Goal: Answer question/provide support: Share knowledge or assist other users

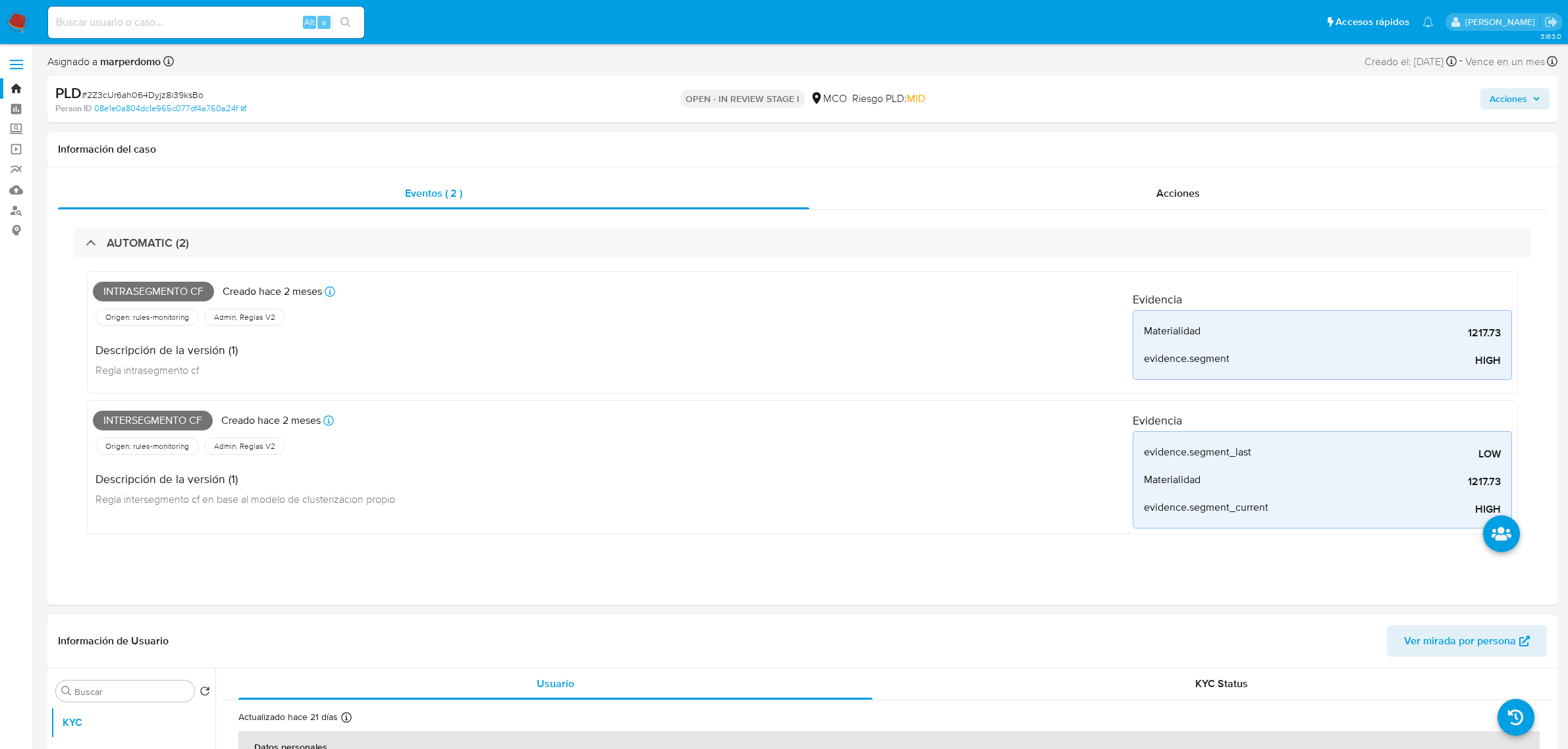
select select "10"
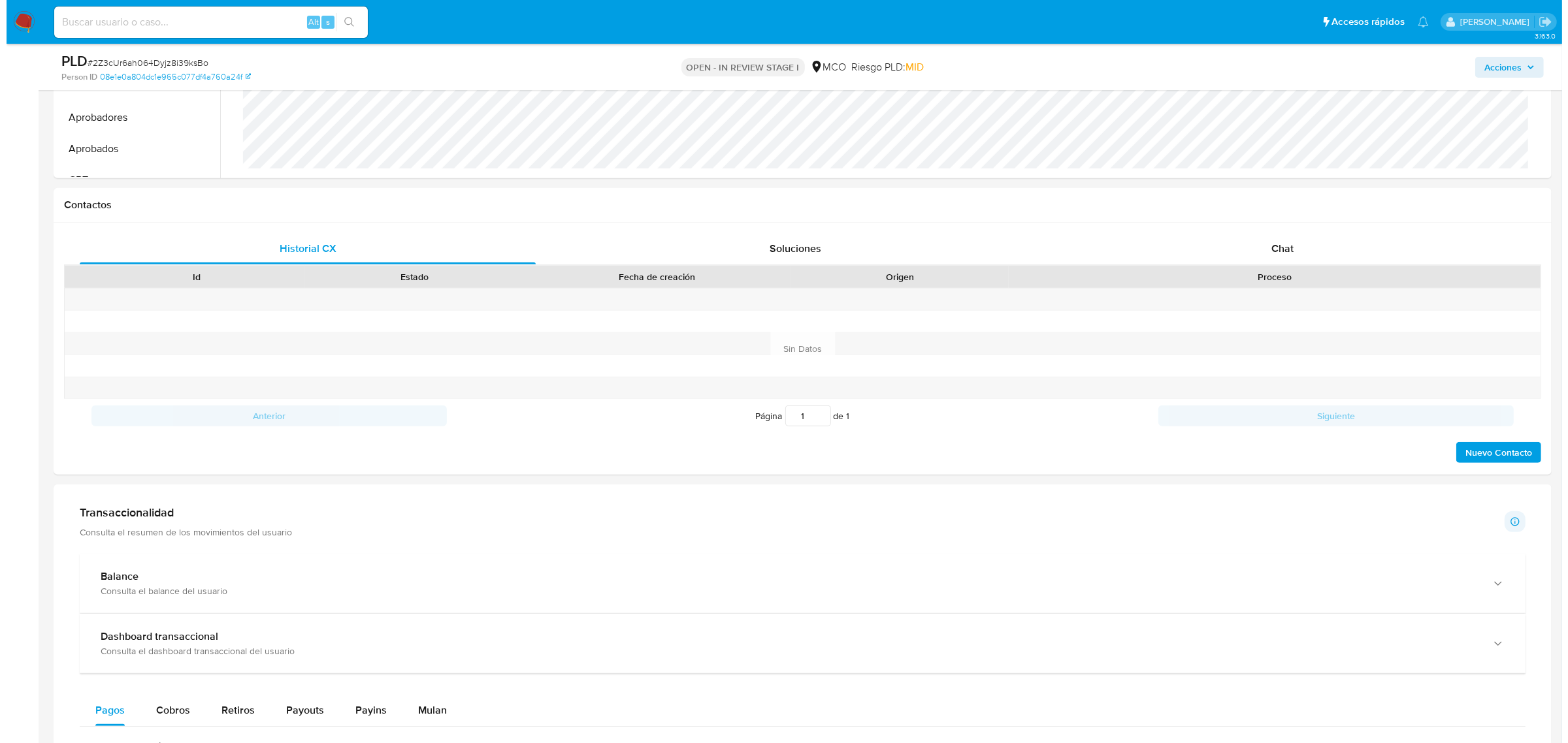
scroll to position [735, 0]
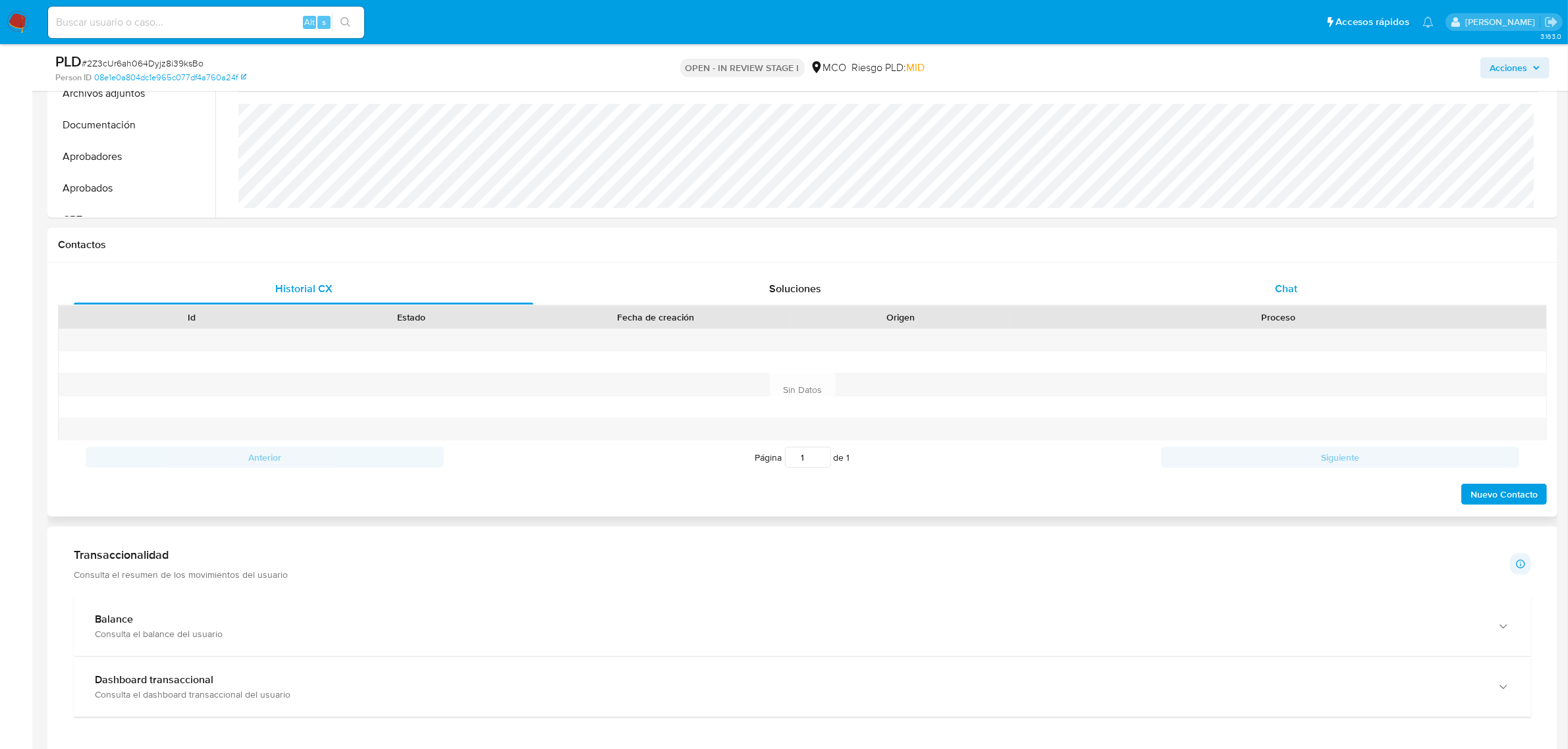
click at [1290, 291] on span "Chat" at bounding box center [1286, 288] width 23 height 15
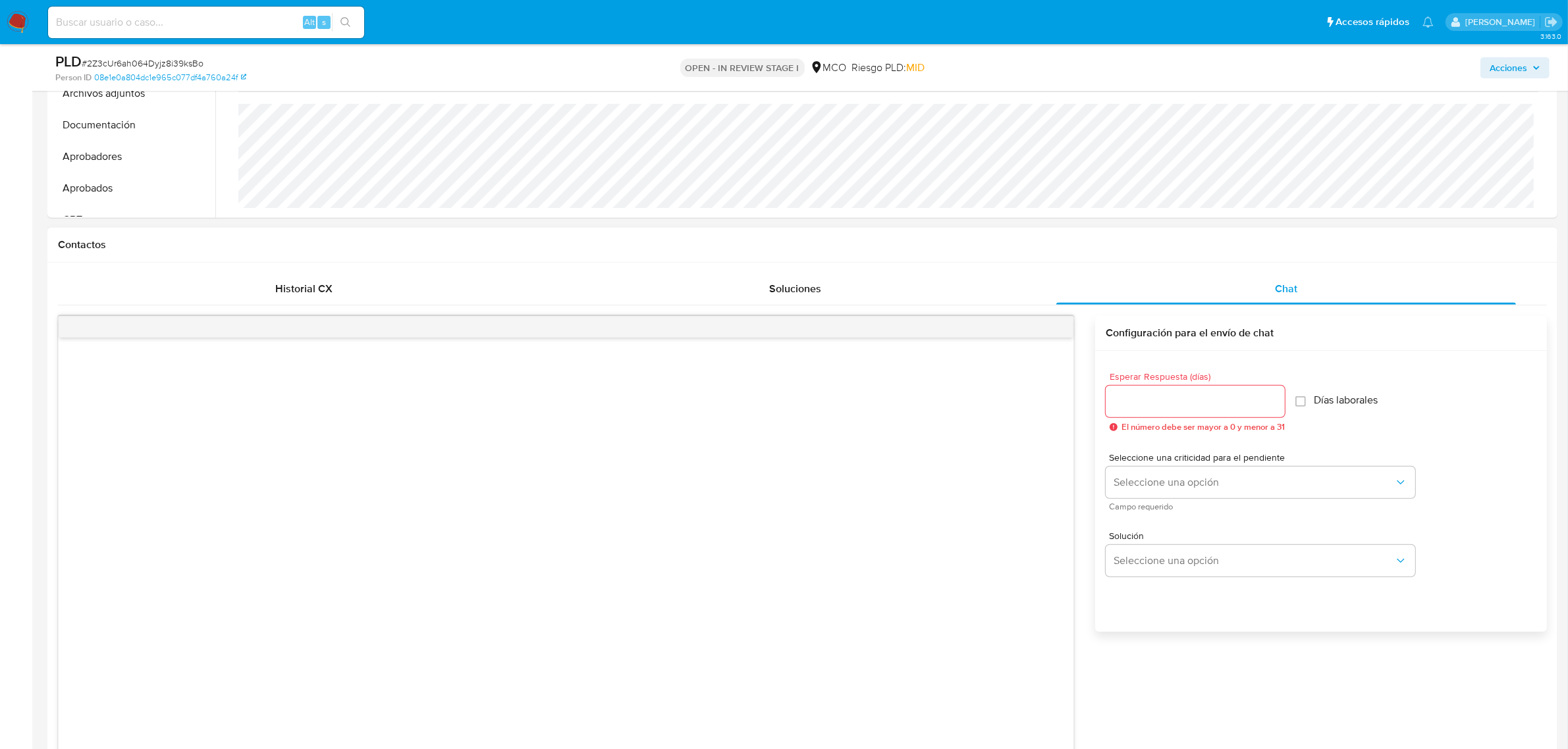
click at [1220, 400] on input "Esperar Respuesta (días)" at bounding box center [1195, 401] width 179 height 17
type input "3"
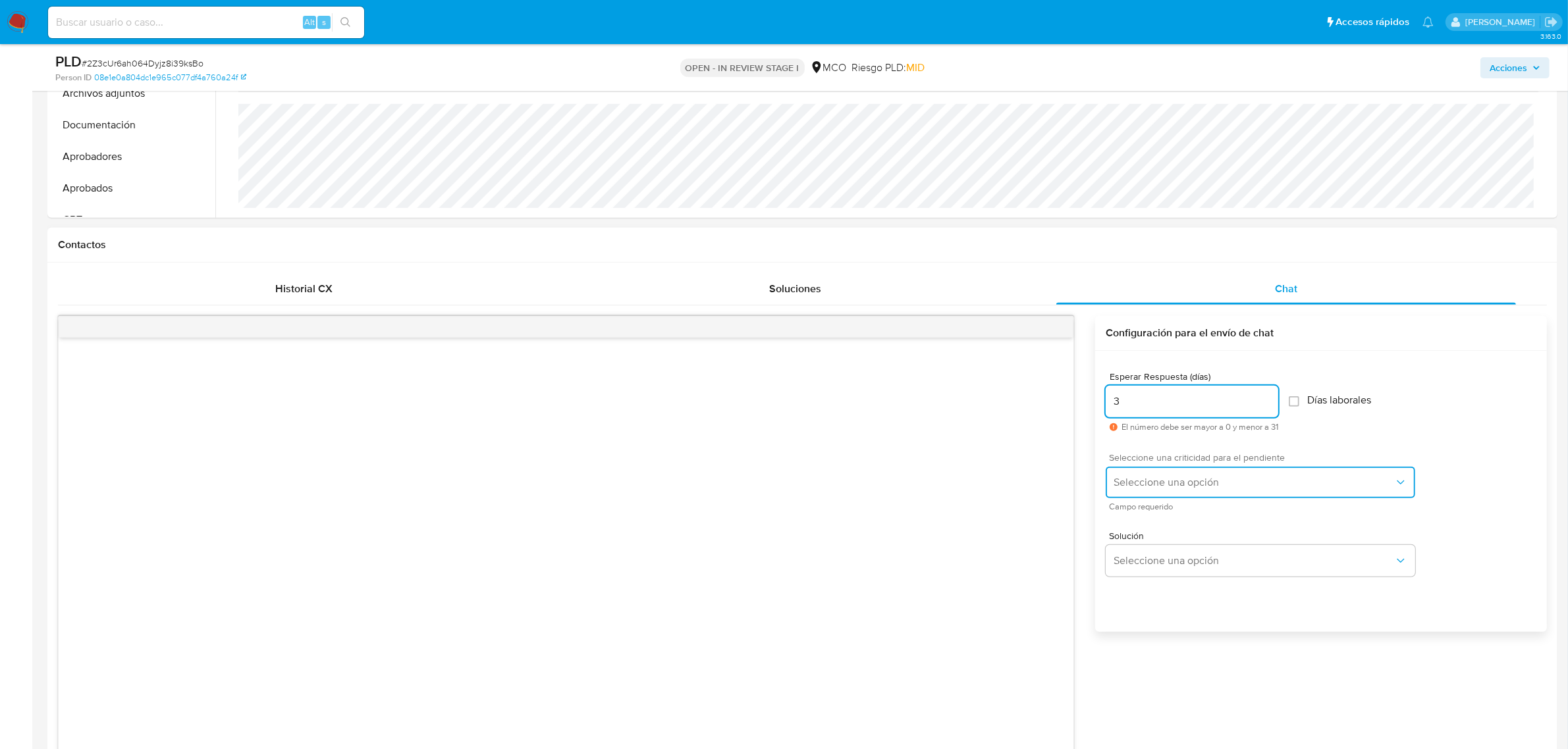
click at [1177, 485] on span "Seleccione una opción" at bounding box center [1254, 483] width 281 height 13
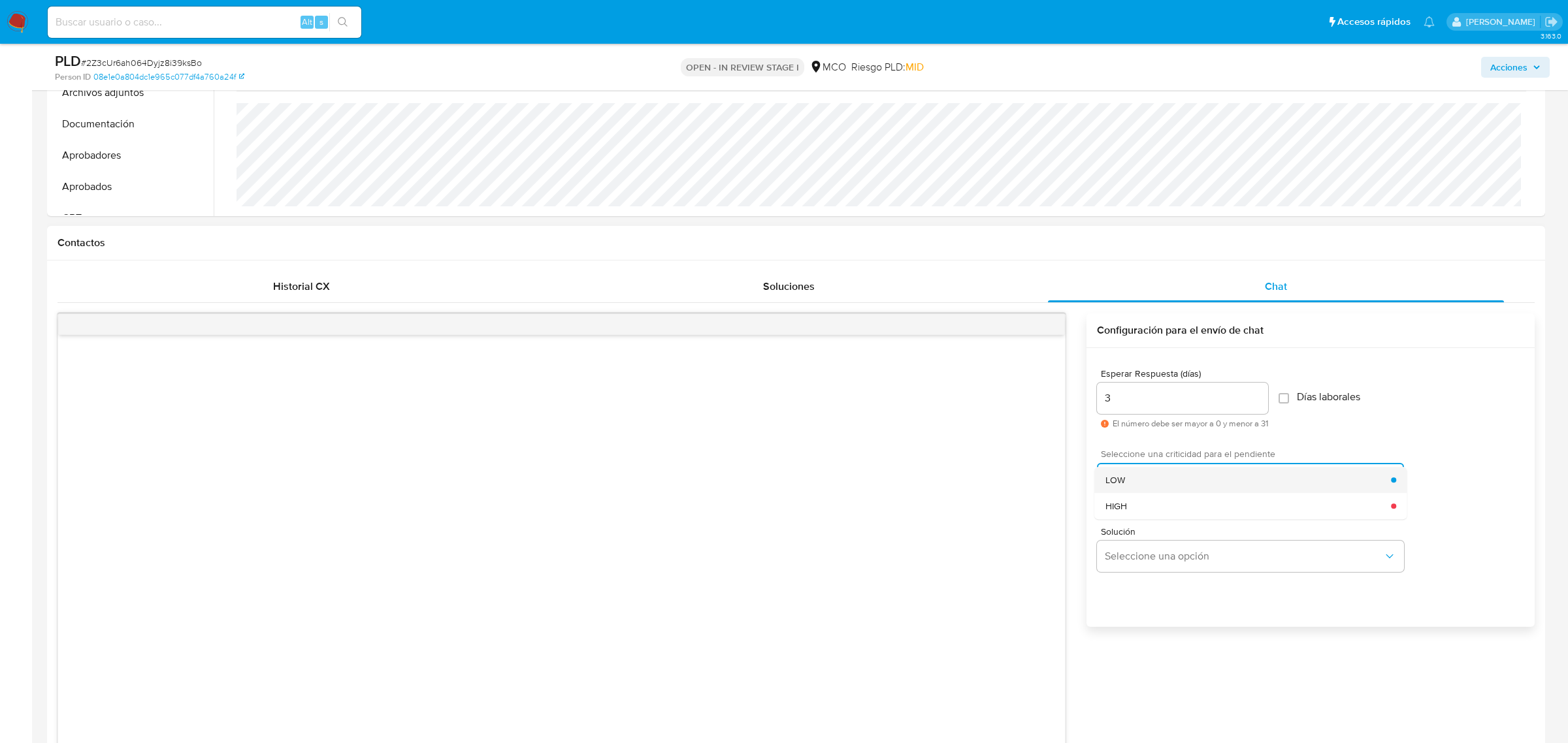
click at [1138, 487] on div "LOW" at bounding box center [1248, 480] width 286 height 26
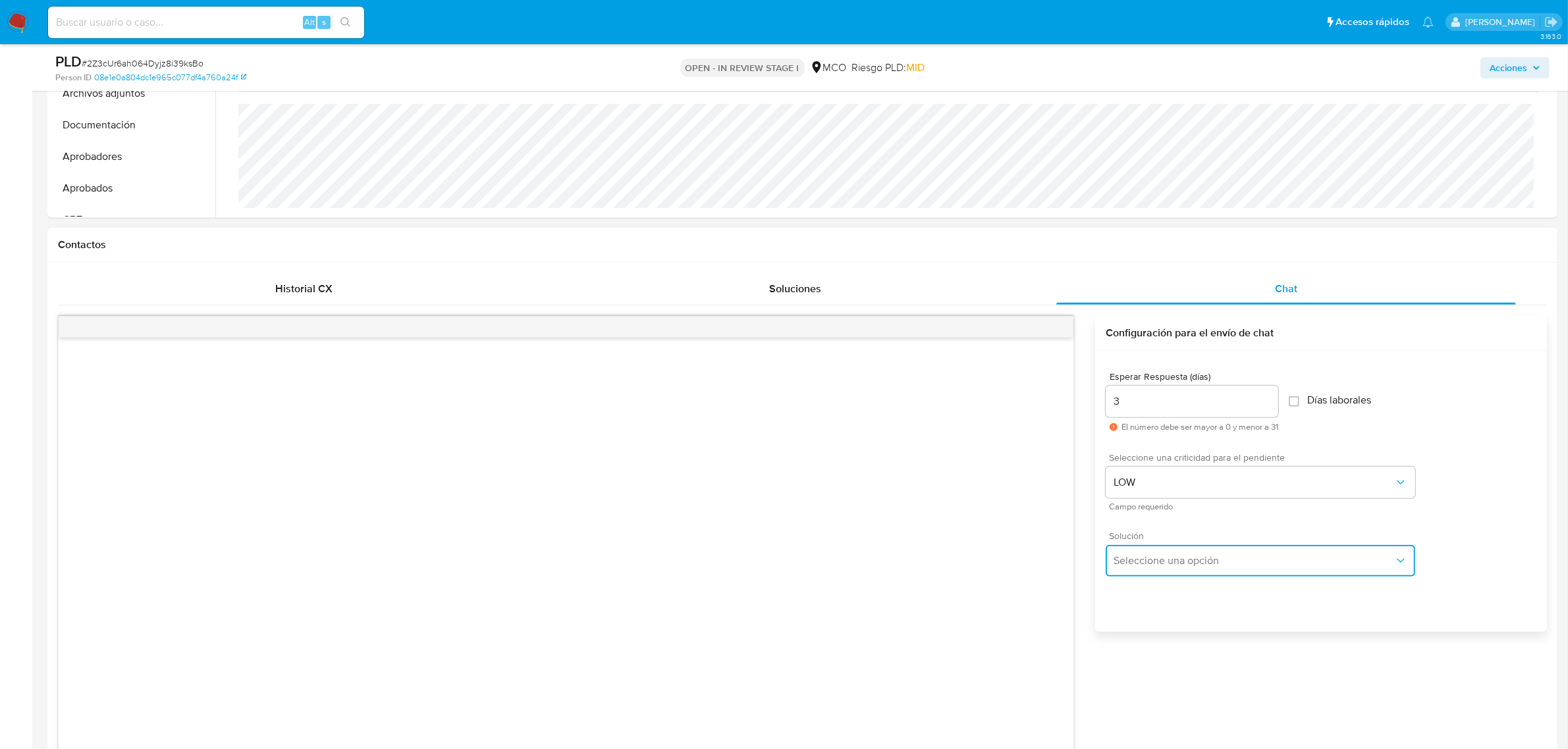
click at [1157, 562] on span "Seleccione una opción" at bounding box center [1254, 561] width 281 height 13
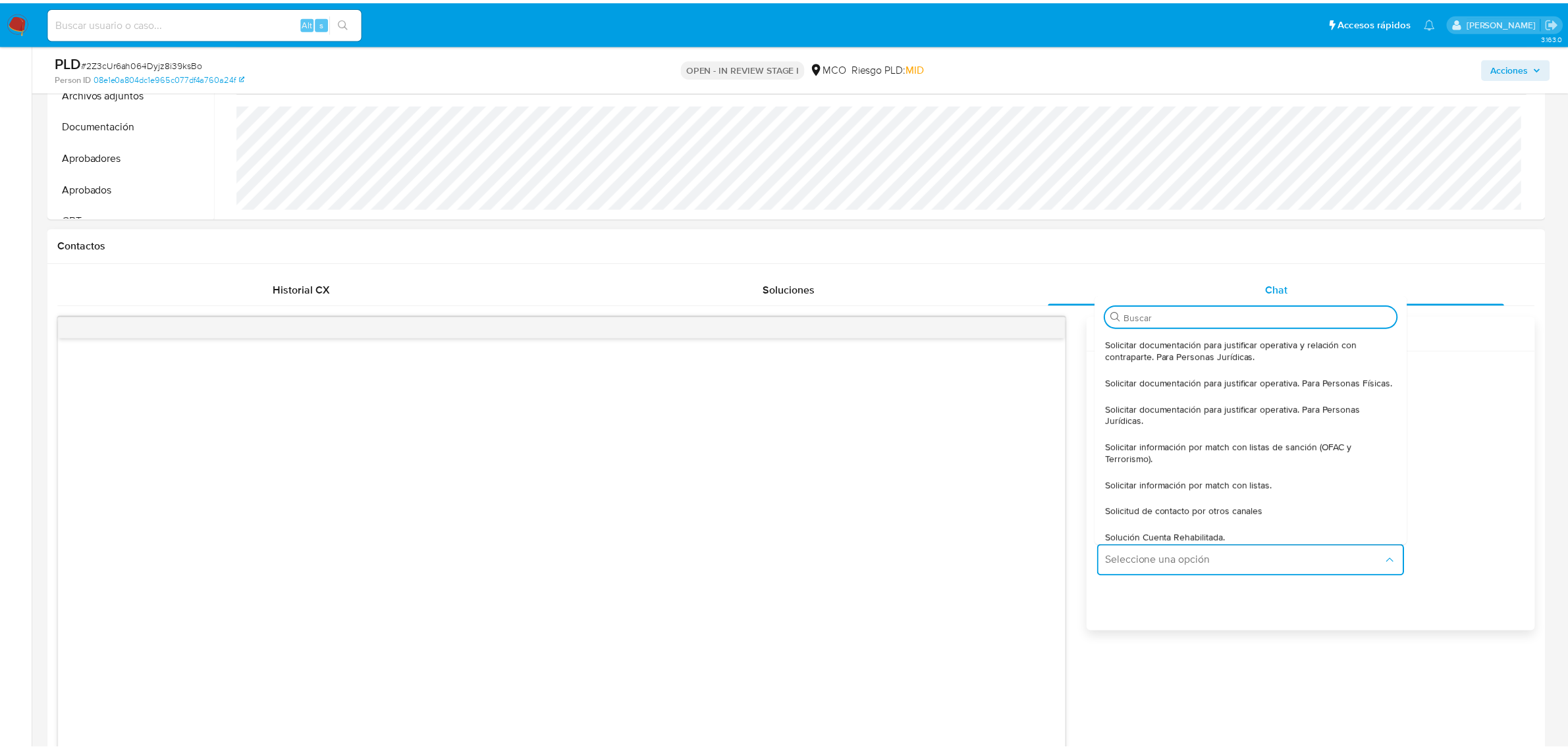
scroll to position [0, 0]
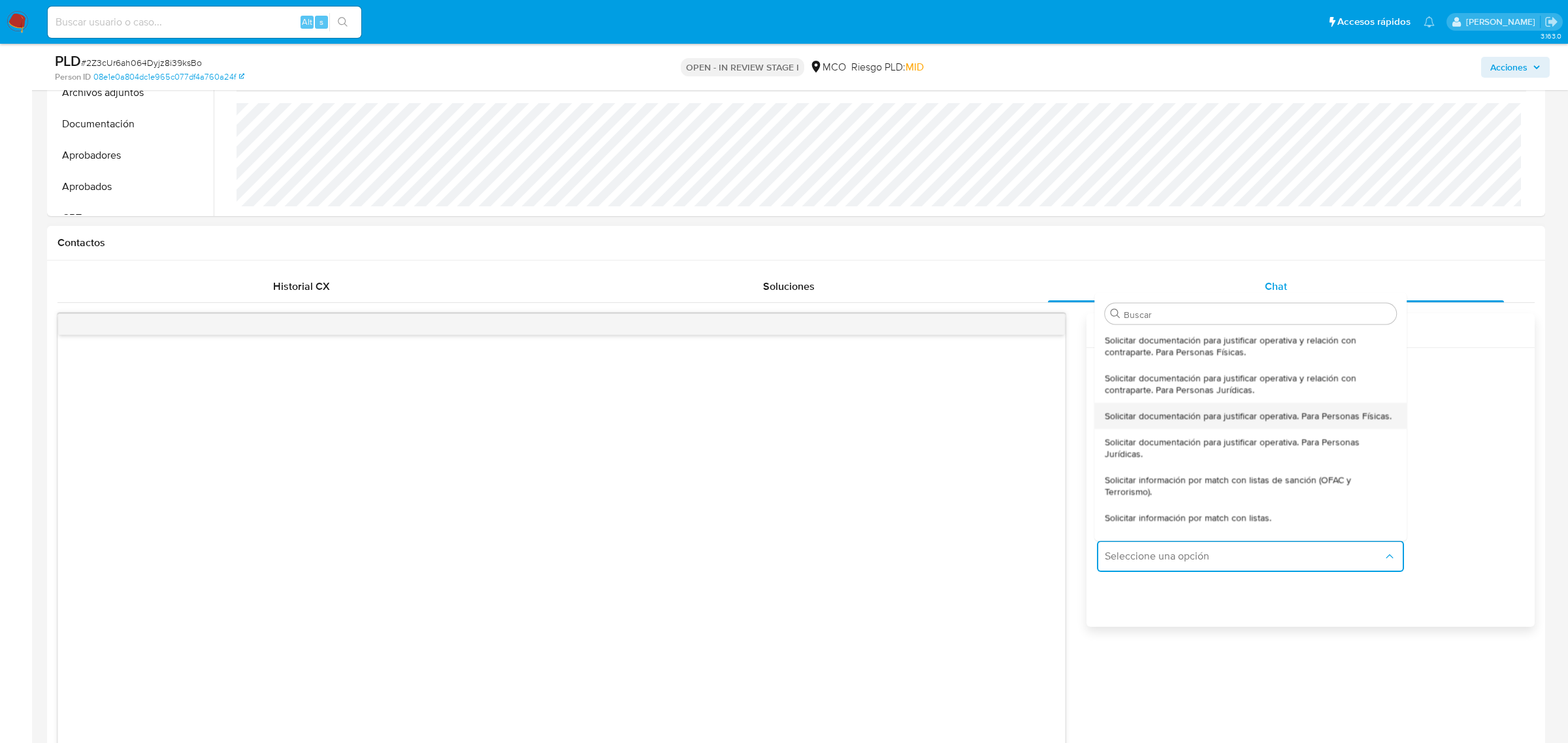
click at [1206, 421] on span "Solicitar documentación para justificar operativa. Para Personas Físicas." at bounding box center [1249, 415] width 287 height 12
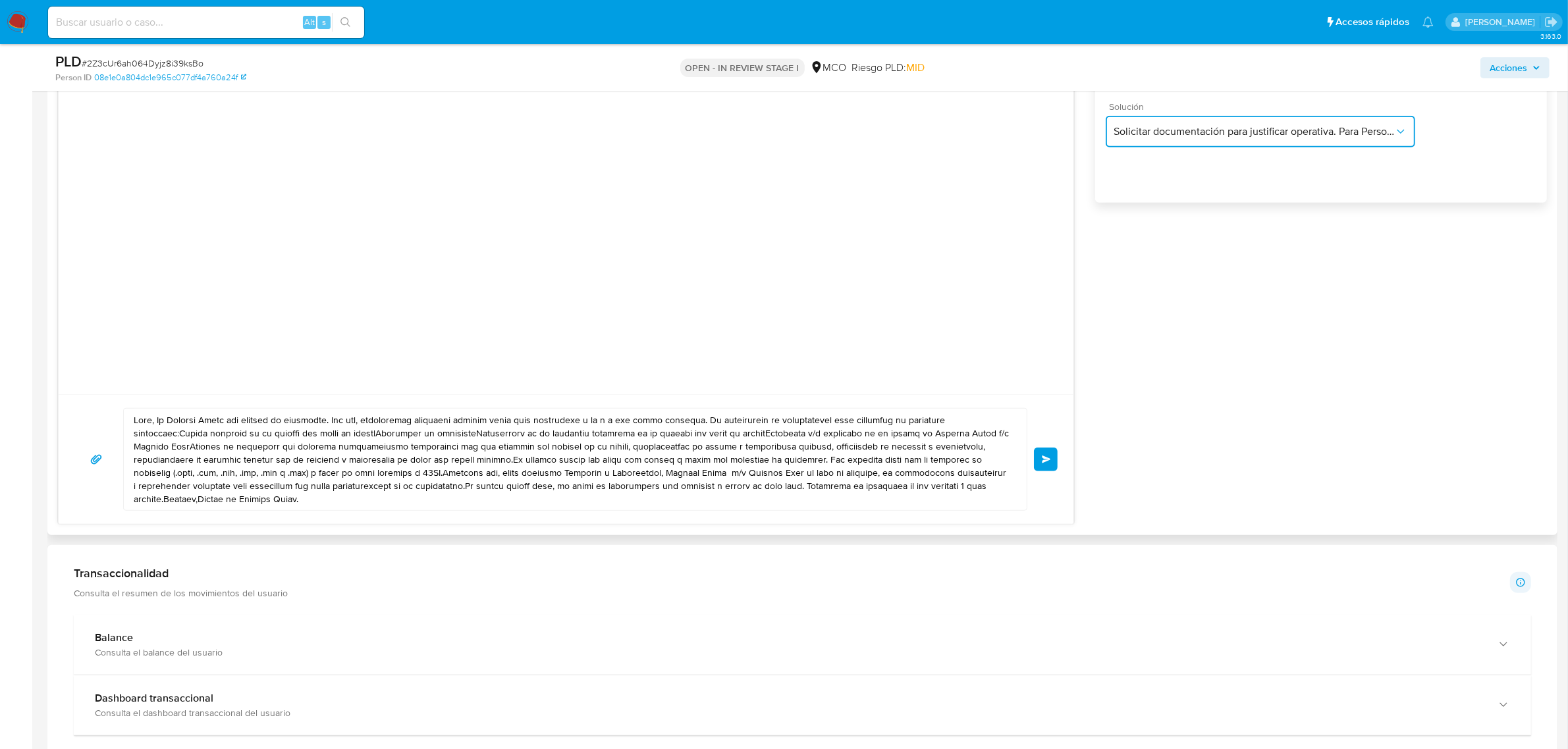
scroll to position [1152, 0]
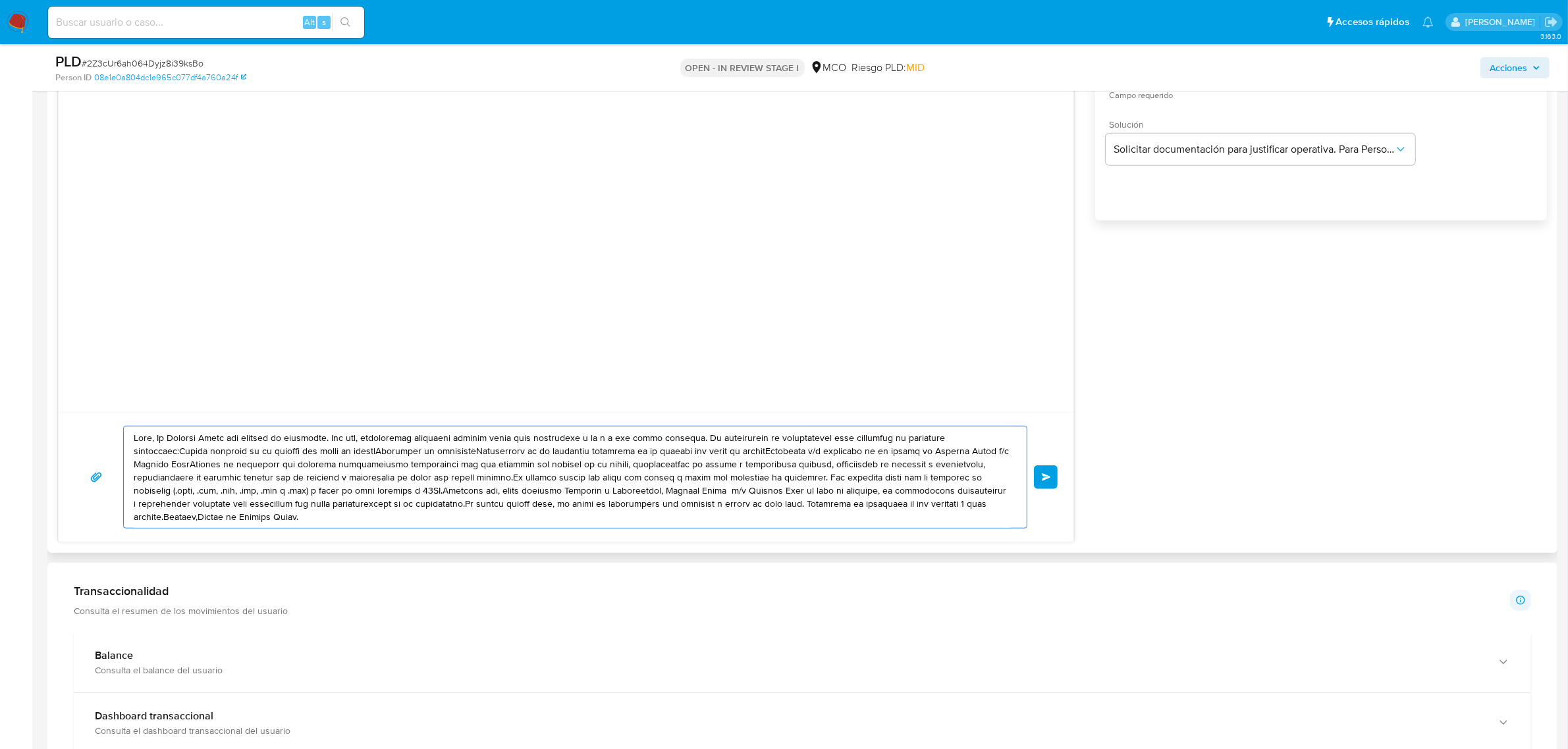
click at [155, 438] on textarea at bounding box center [572, 477] width 877 height 101
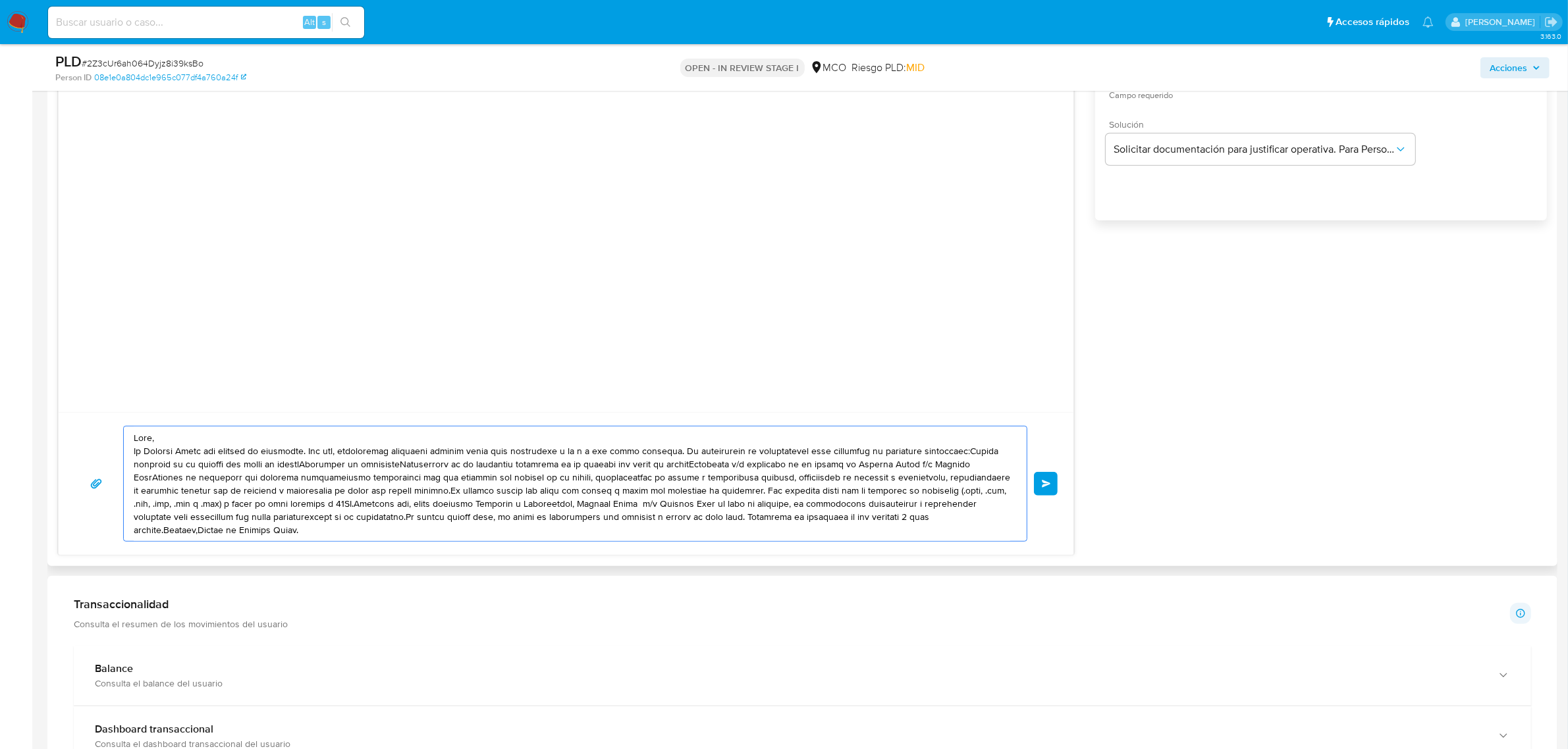
click at [670, 452] on textarea at bounding box center [572, 484] width 877 height 114
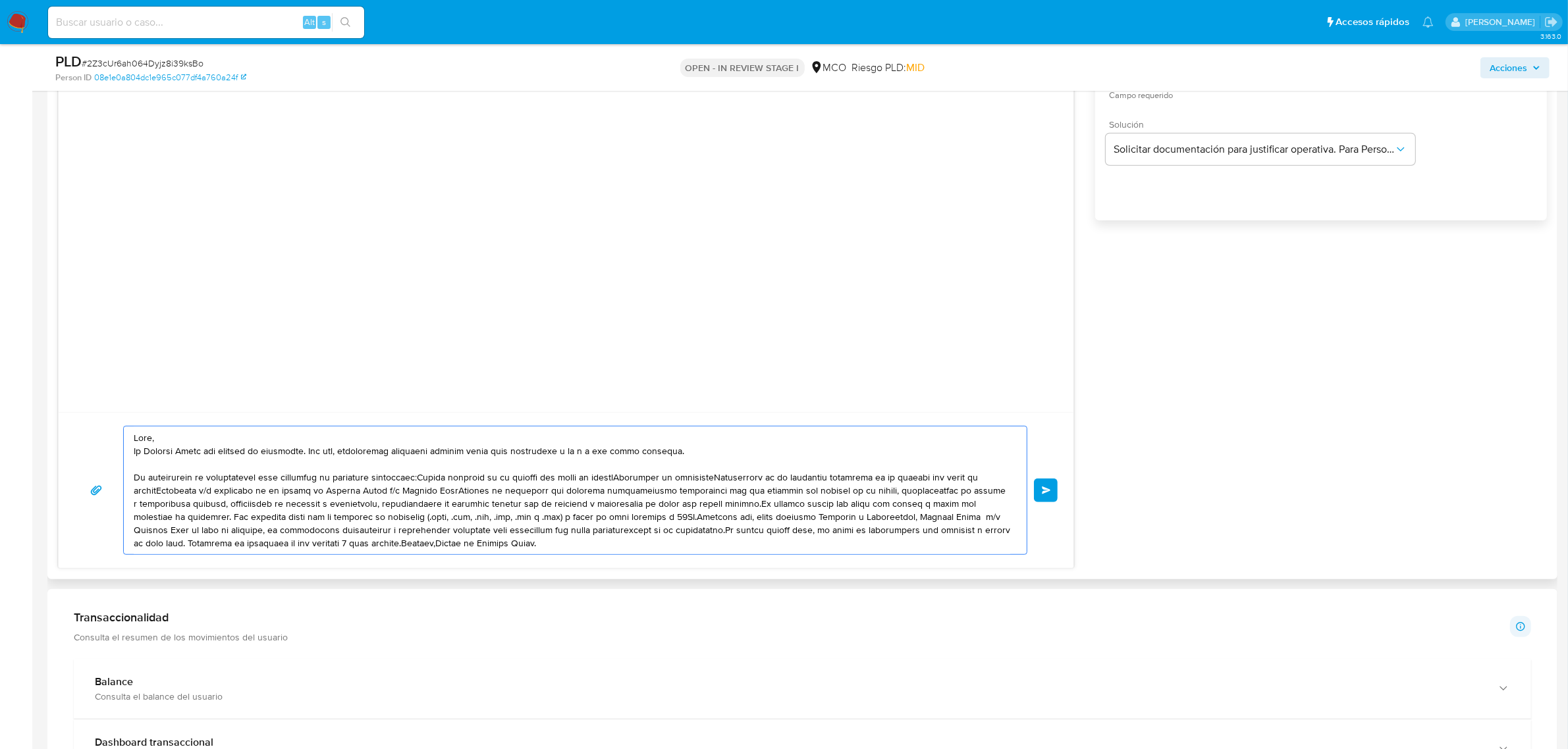
click at [413, 482] on textarea at bounding box center [572, 490] width 877 height 127
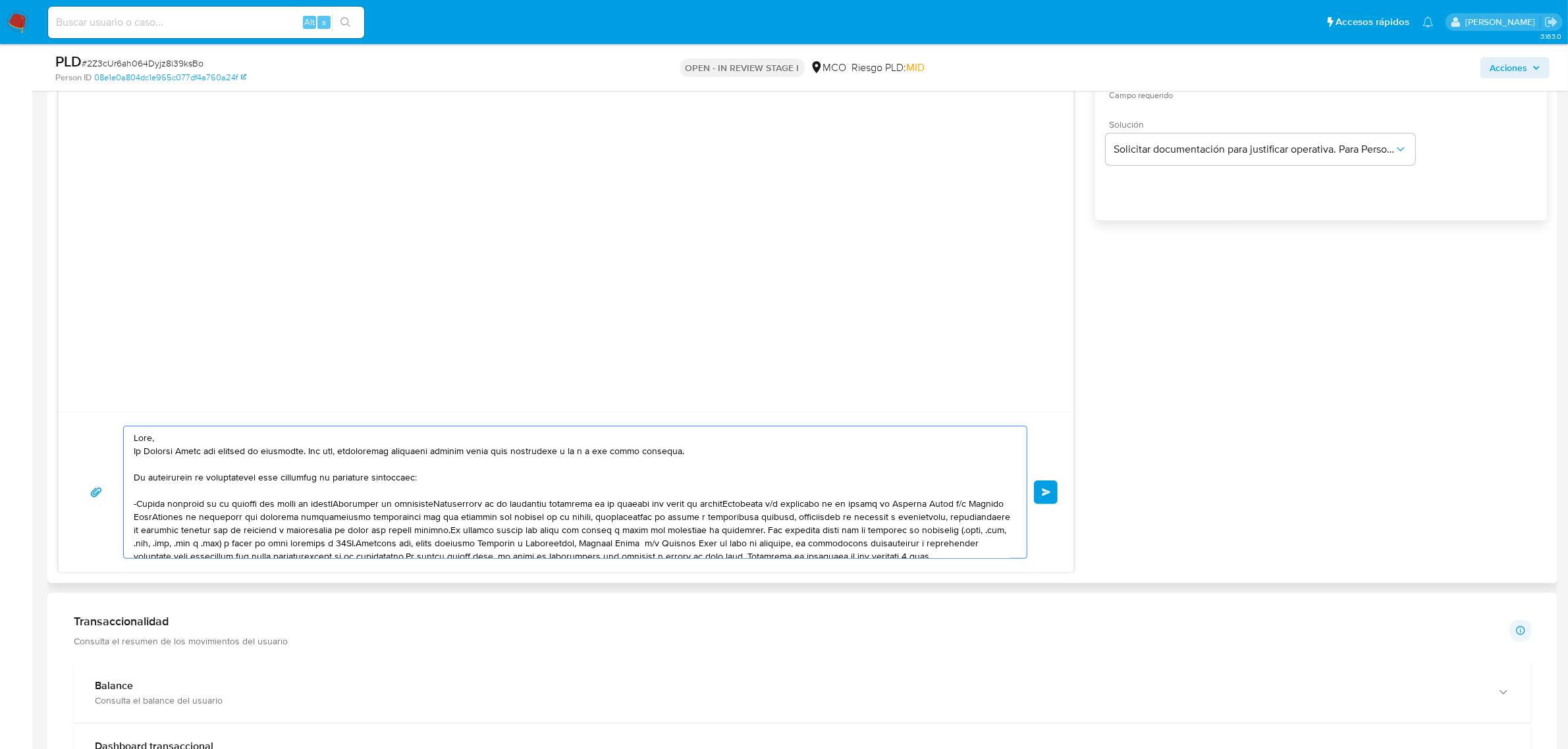
click at [351, 505] on textarea at bounding box center [572, 493] width 877 height 131
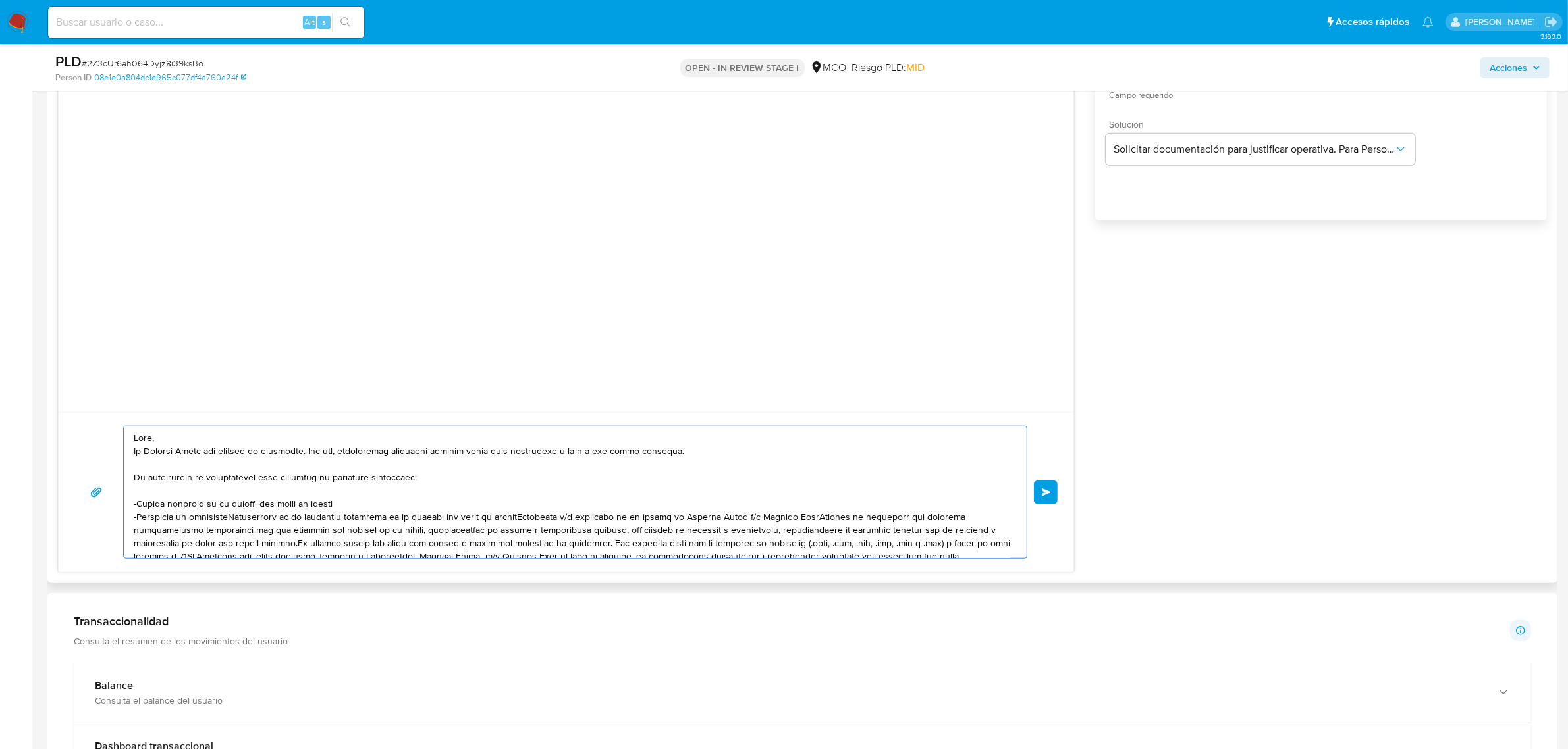
click at [238, 519] on textarea at bounding box center [572, 493] width 877 height 131
click at [433, 532] on textarea at bounding box center [572, 493] width 877 height 131
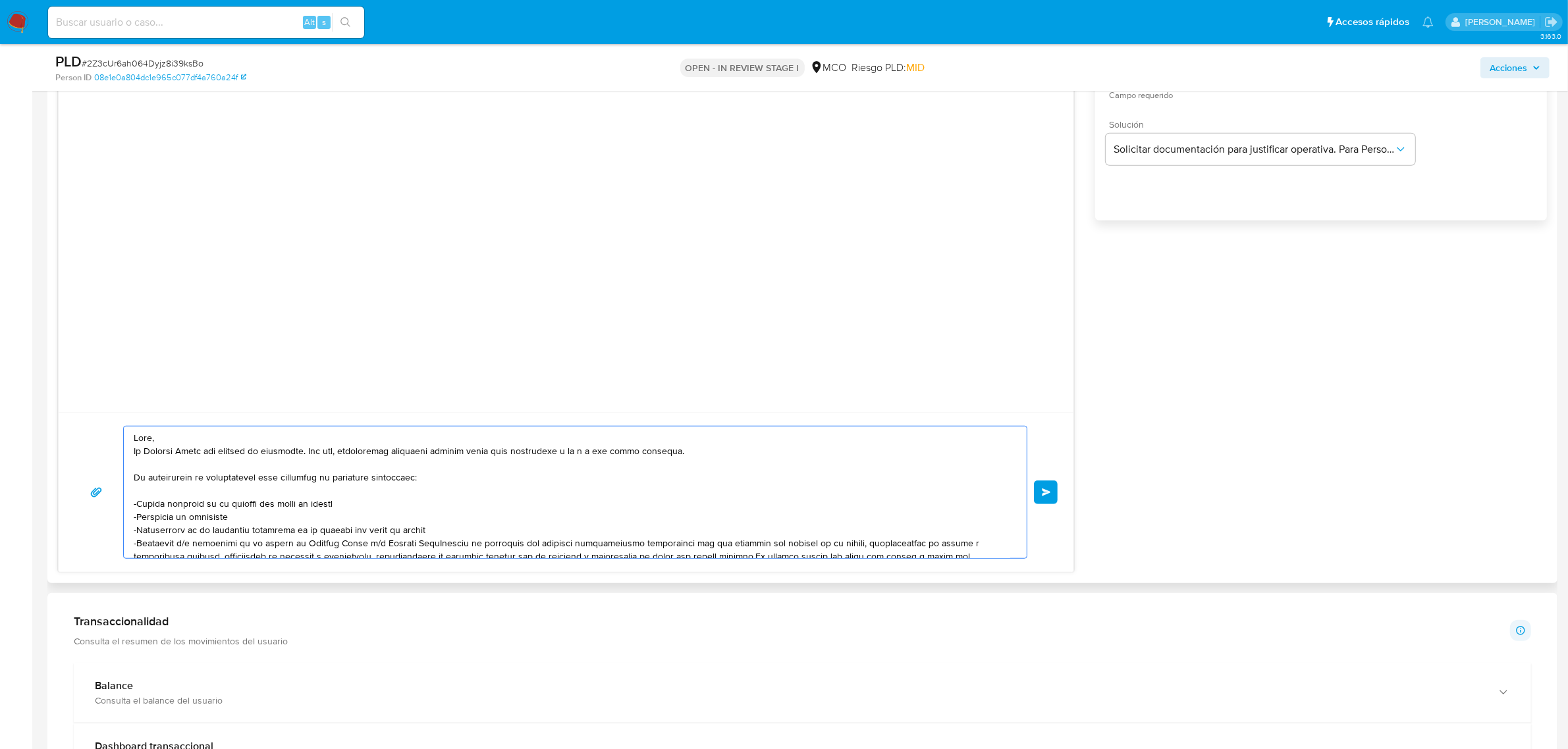
click at [408, 544] on textarea at bounding box center [572, 493] width 877 height 131
click at [432, 549] on textarea at bounding box center [572, 493] width 877 height 131
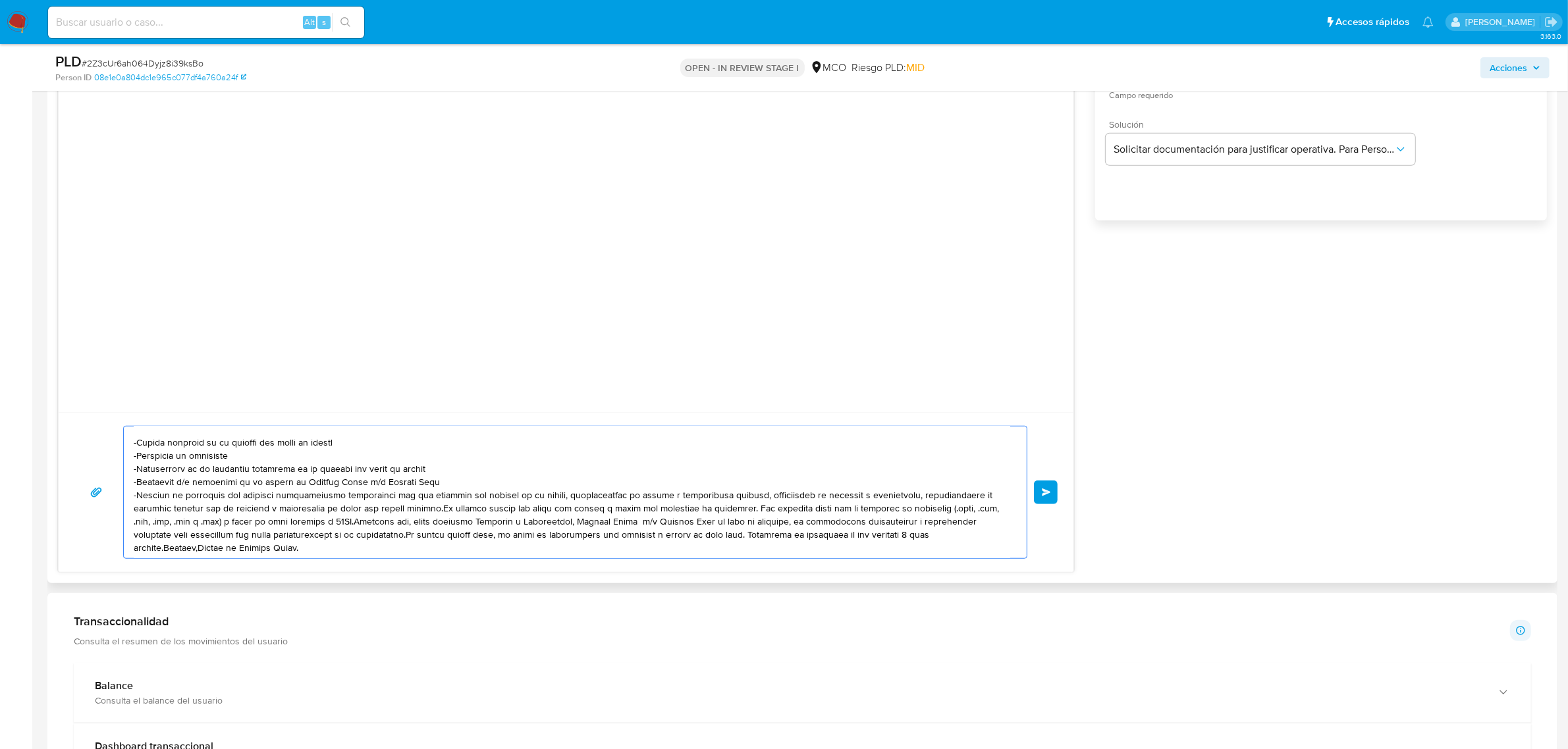
click at [438, 510] on textarea at bounding box center [572, 493] width 877 height 131
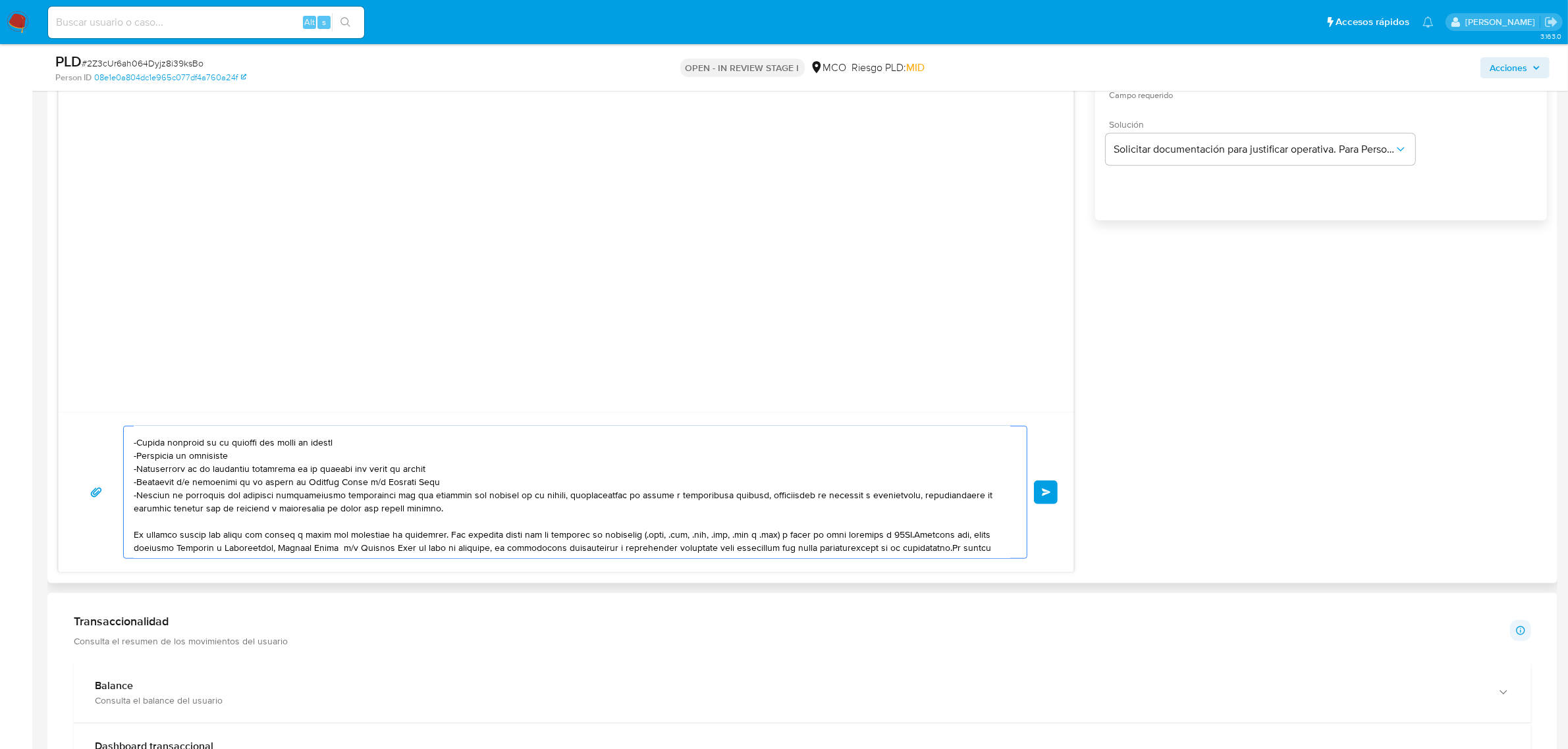
click at [412, 508] on textarea at bounding box center [572, 493] width 877 height 131
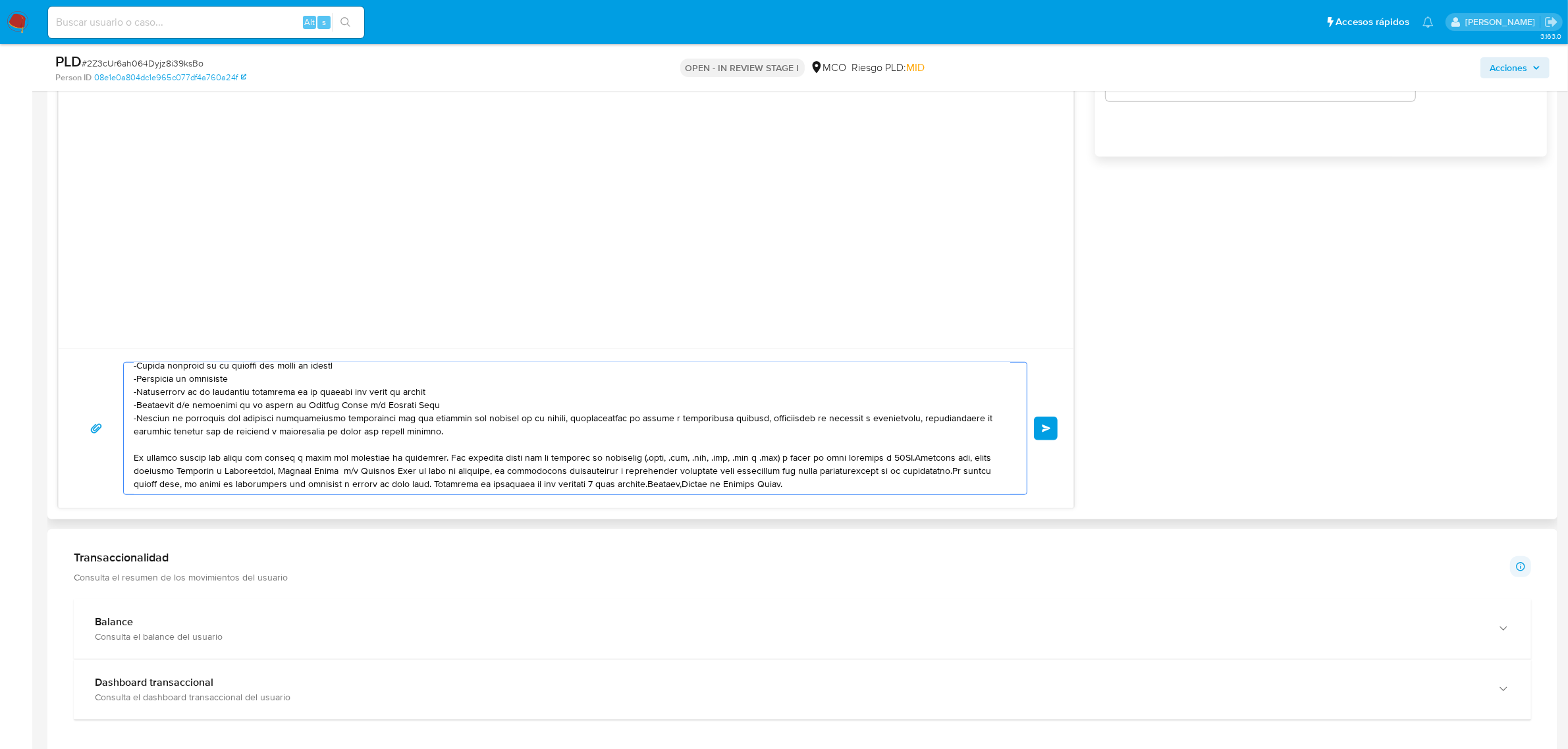
scroll to position [1216, 0]
drag, startPoint x: 442, startPoint y: 455, endPoint x: 127, endPoint y: 456, distance: 315.0
click at [127, 456] on div at bounding box center [572, 428] width 896 height 131
click at [595, 458] on textarea at bounding box center [572, 428] width 877 height 131
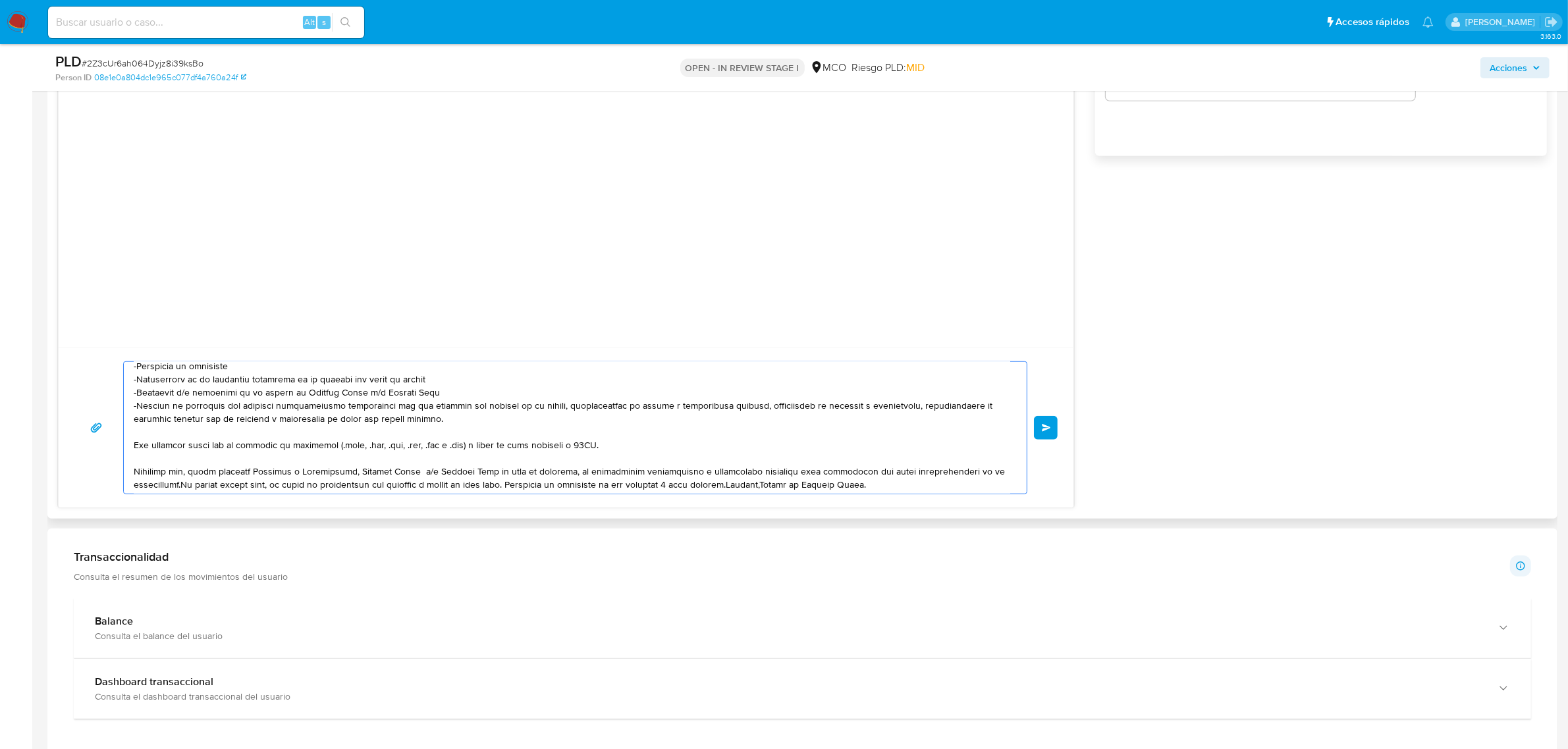
scroll to position [88, 0]
click at [181, 481] on textarea at bounding box center [572, 428] width 877 height 131
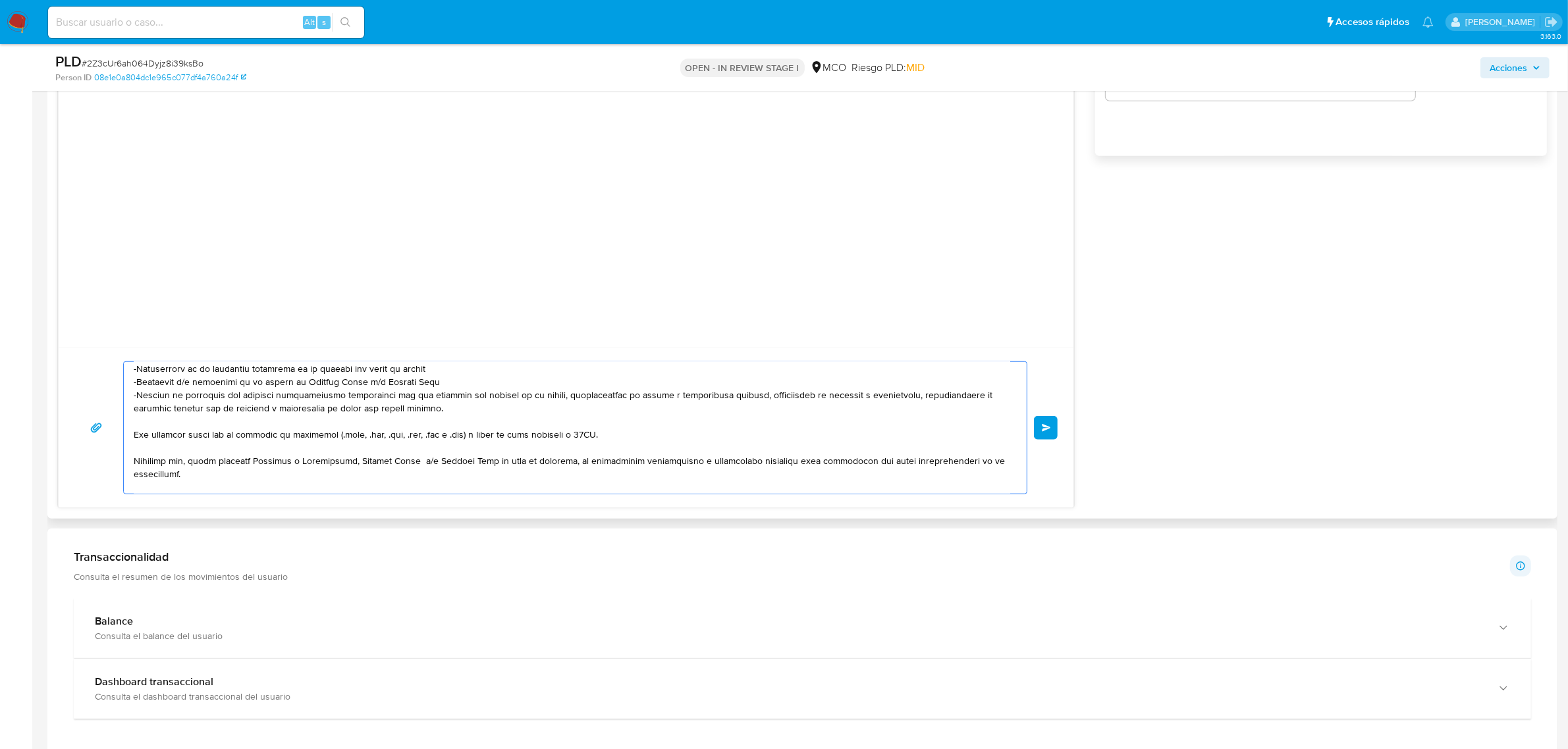
scroll to position [110, 0]
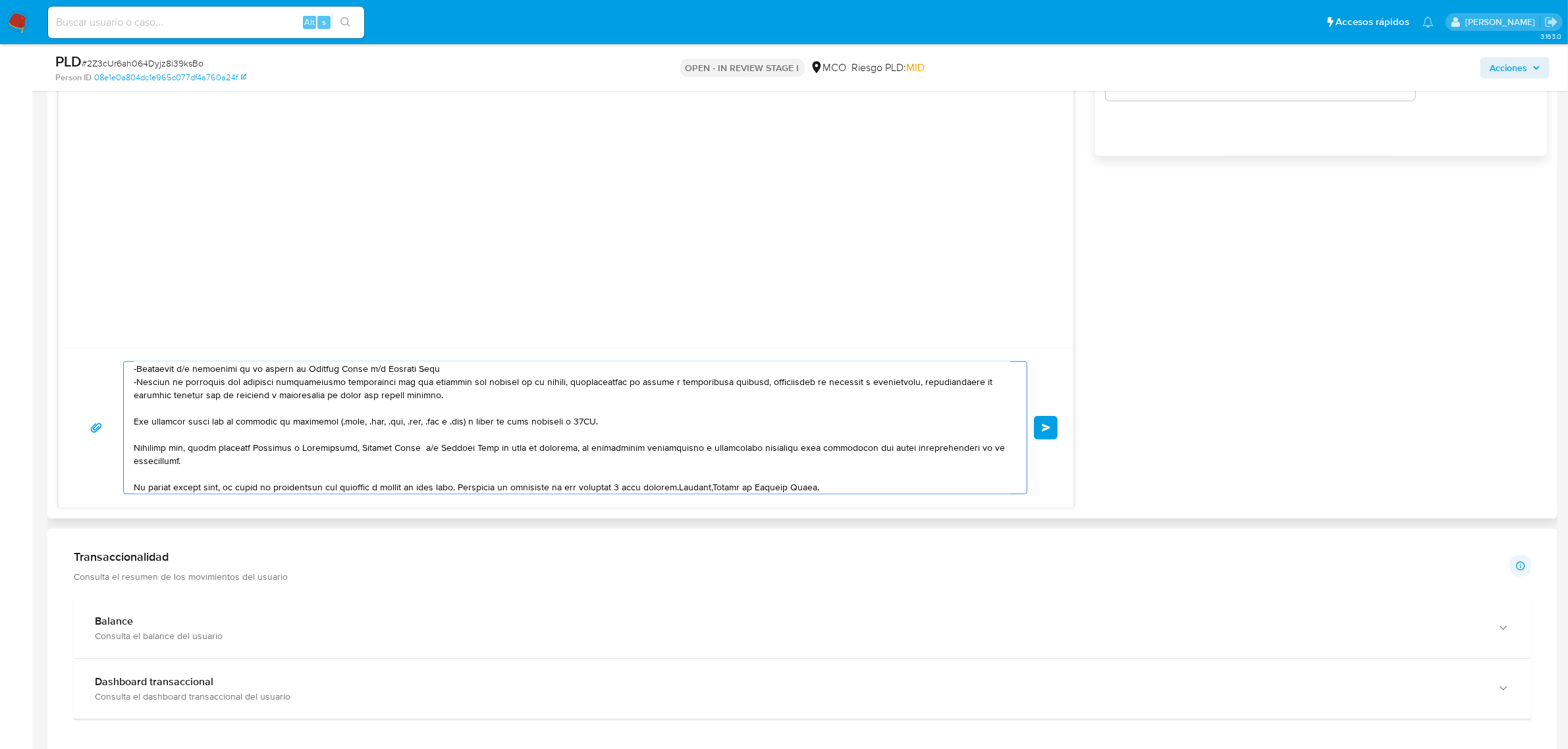
click at [162, 463] on textarea at bounding box center [572, 428] width 877 height 131
drag, startPoint x: 166, startPoint y: 464, endPoint x: 189, endPoint y: 482, distance: 29.2
click at [189, 482] on textarea at bounding box center [572, 428] width 877 height 131
click at [183, 459] on textarea at bounding box center [572, 428] width 877 height 131
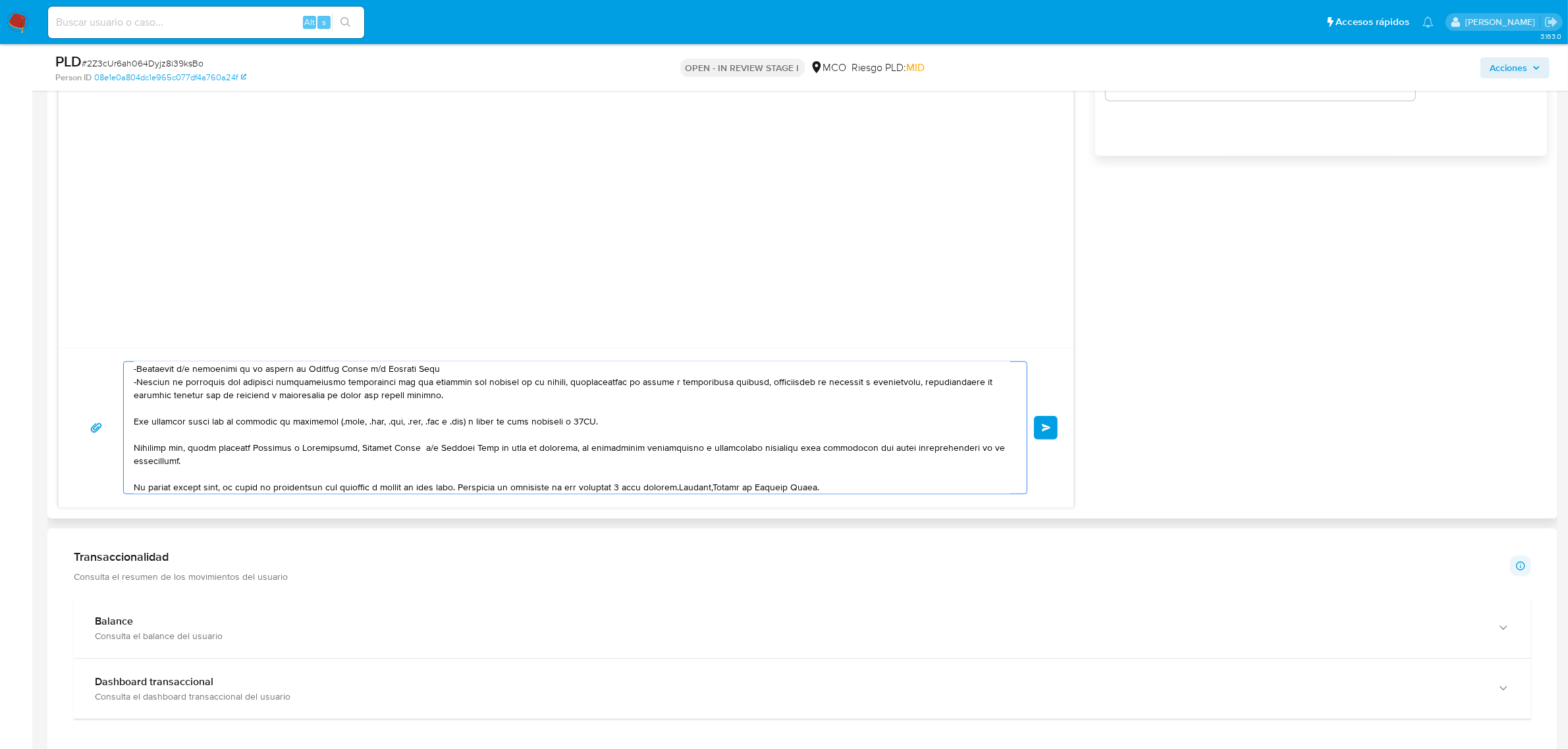
scroll to position [114, 0]
click at [473, 485] on textarea at bounding box center [572, 428] width 877 height 131
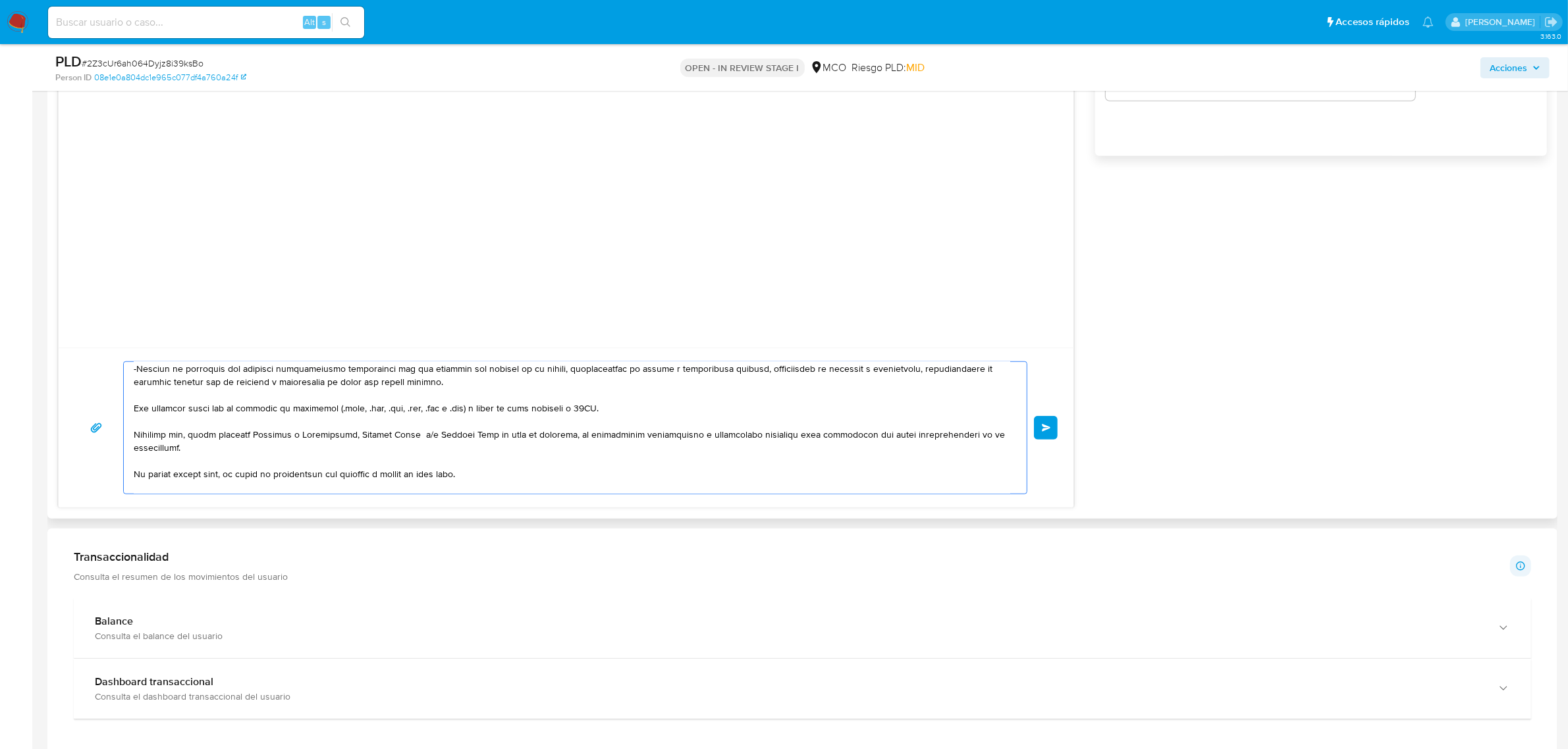
scroll to position [136, 0]
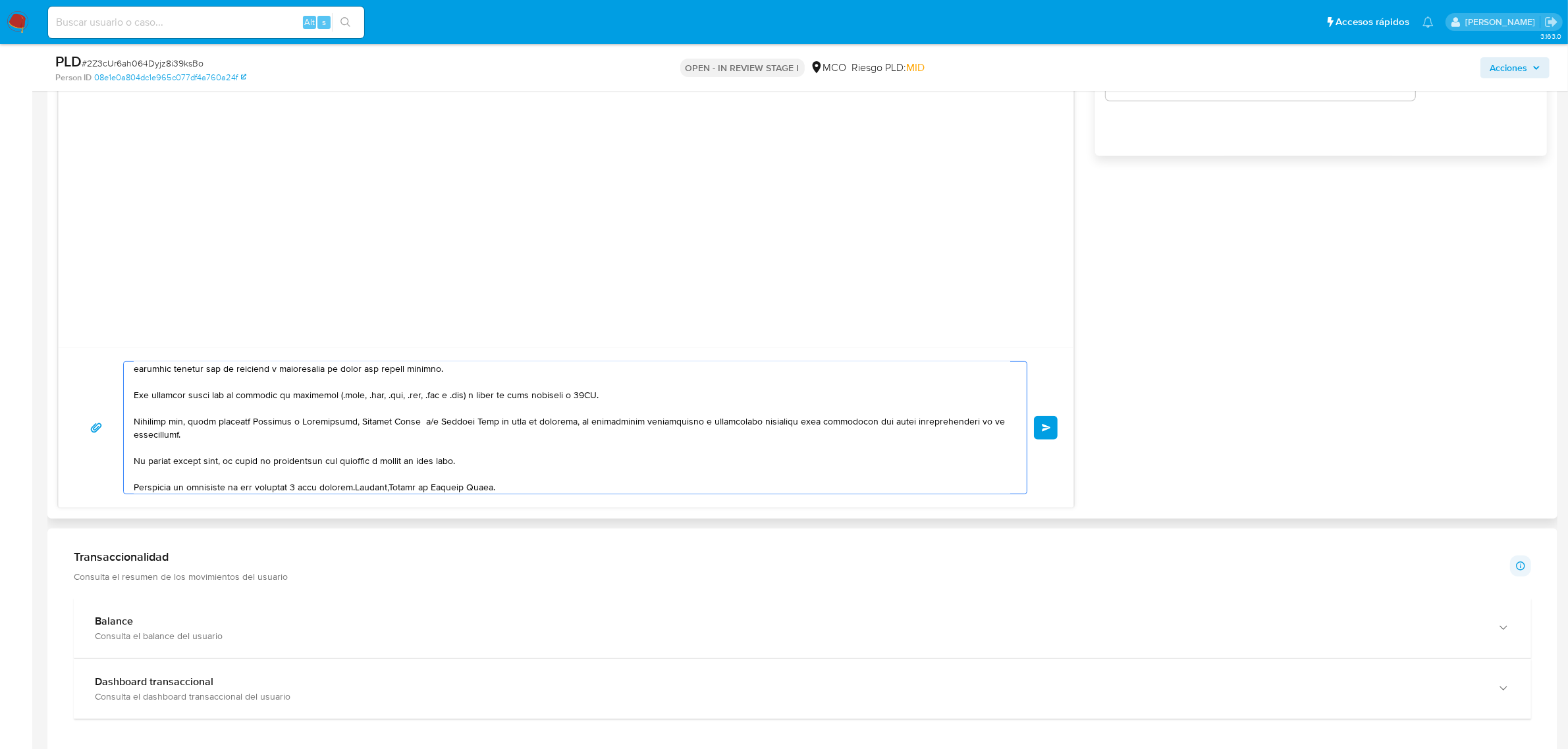
click at [358, 487] on textarea at bounding box center [572, 428] width 877 height 131
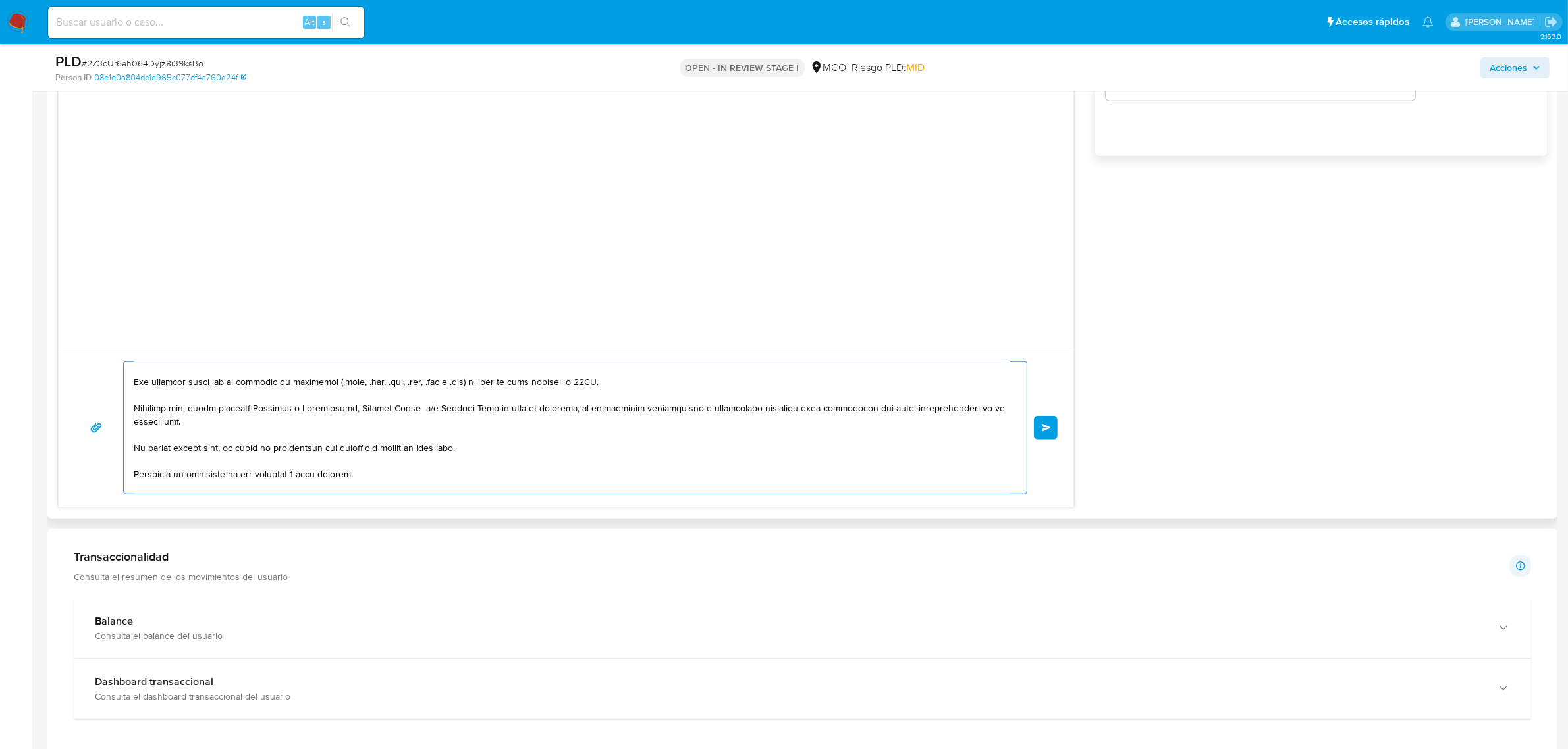
scroll to position [162, 0]
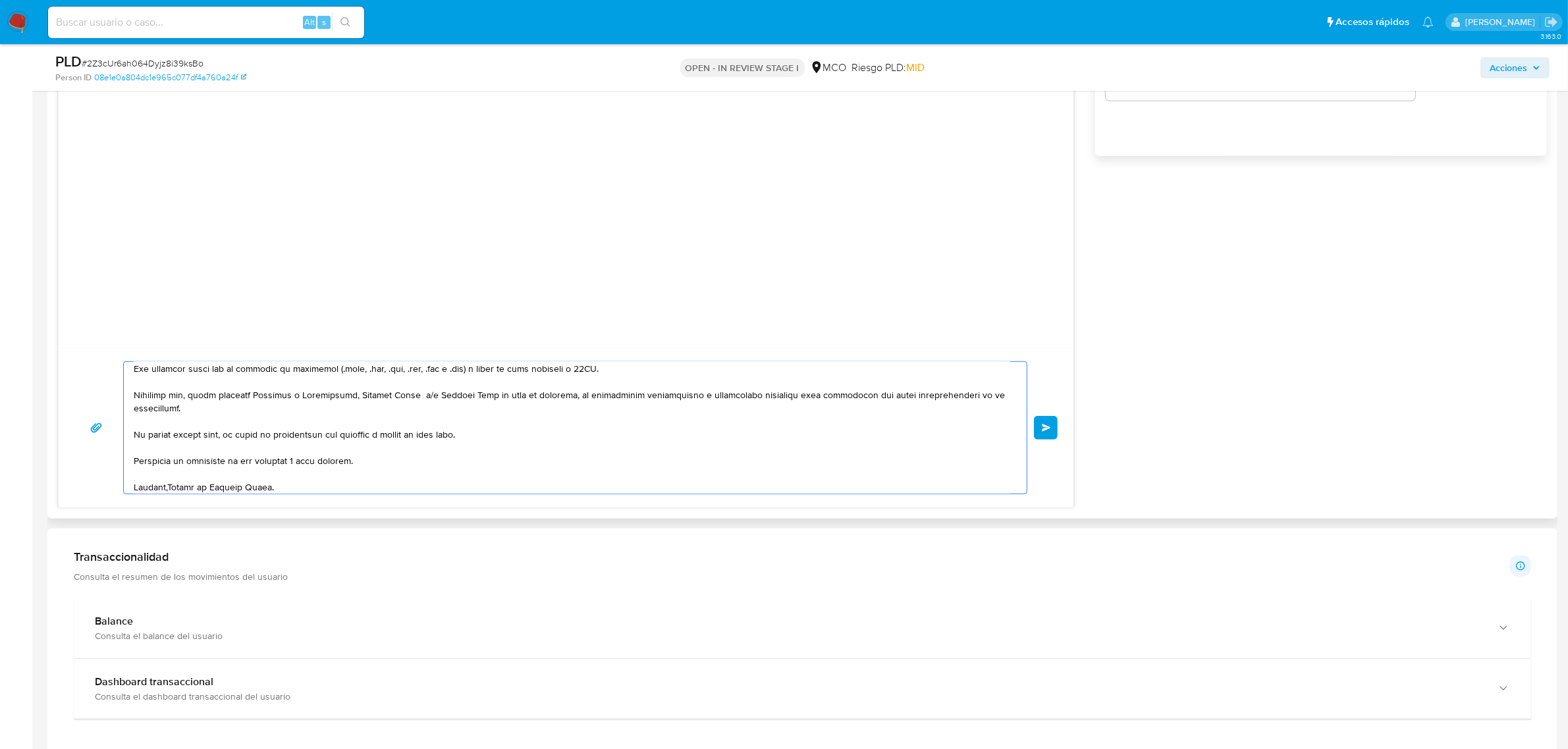
click at [169, 484] on textarea at bounding box center [572, 428] width 877 height 131
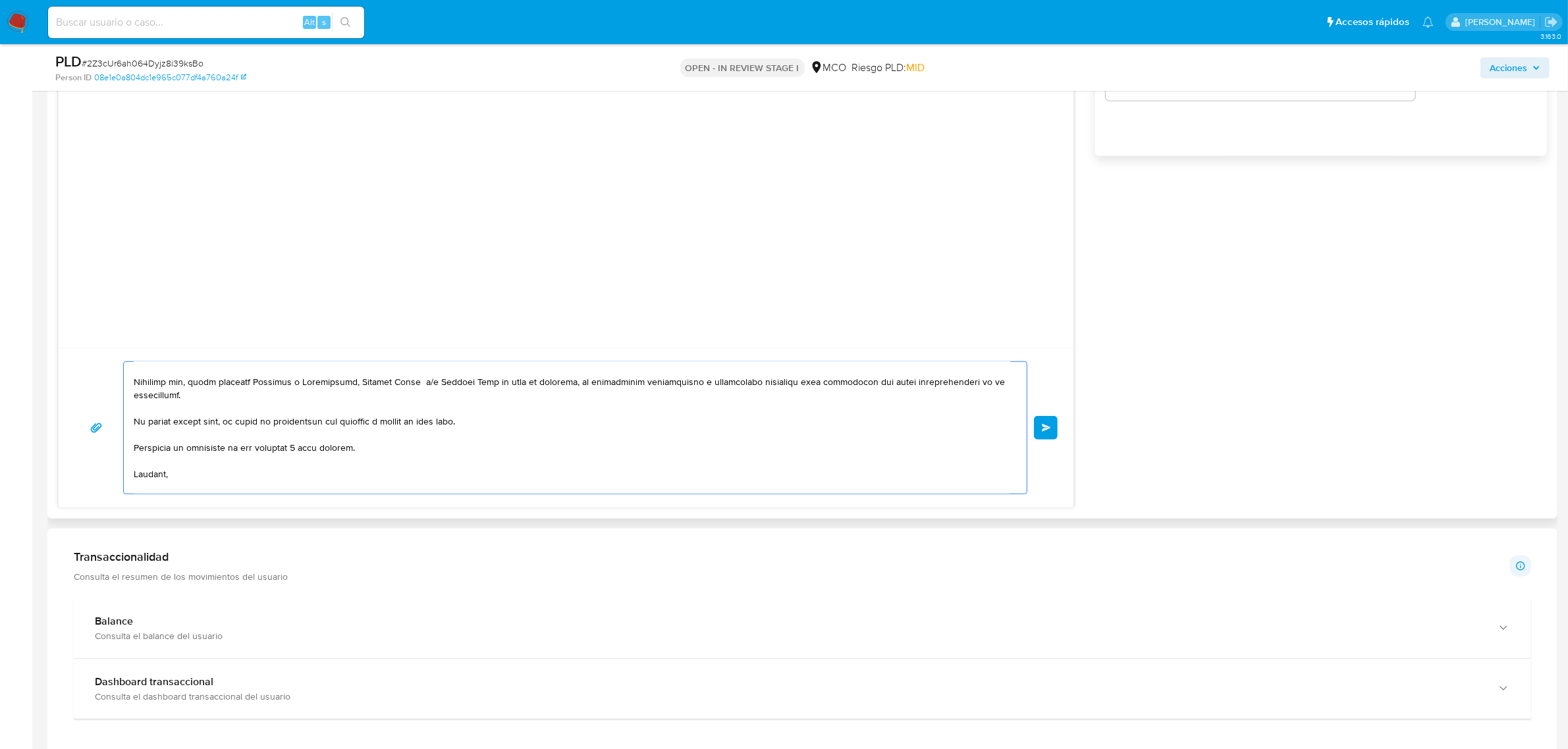
scroll to position [189, 0]
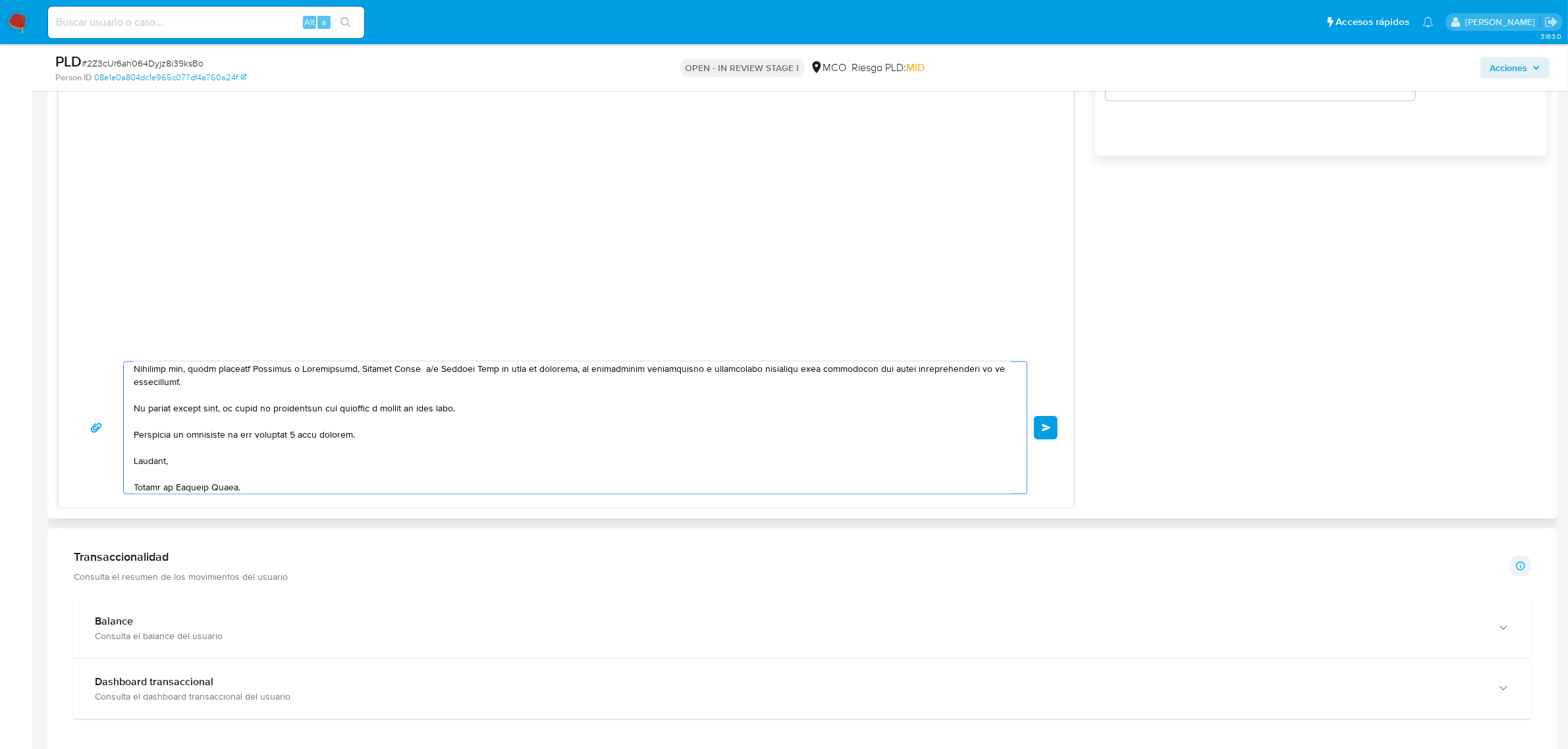
click at [156, 459] on textarea at bounding box center [572, 428] width 877 height 131
click at [218, 463] on textarea at bounding box center [572, 428] width 877 height 131
click at [326, 489] on textarea at bounding box center [572, 428] width 877 height 131
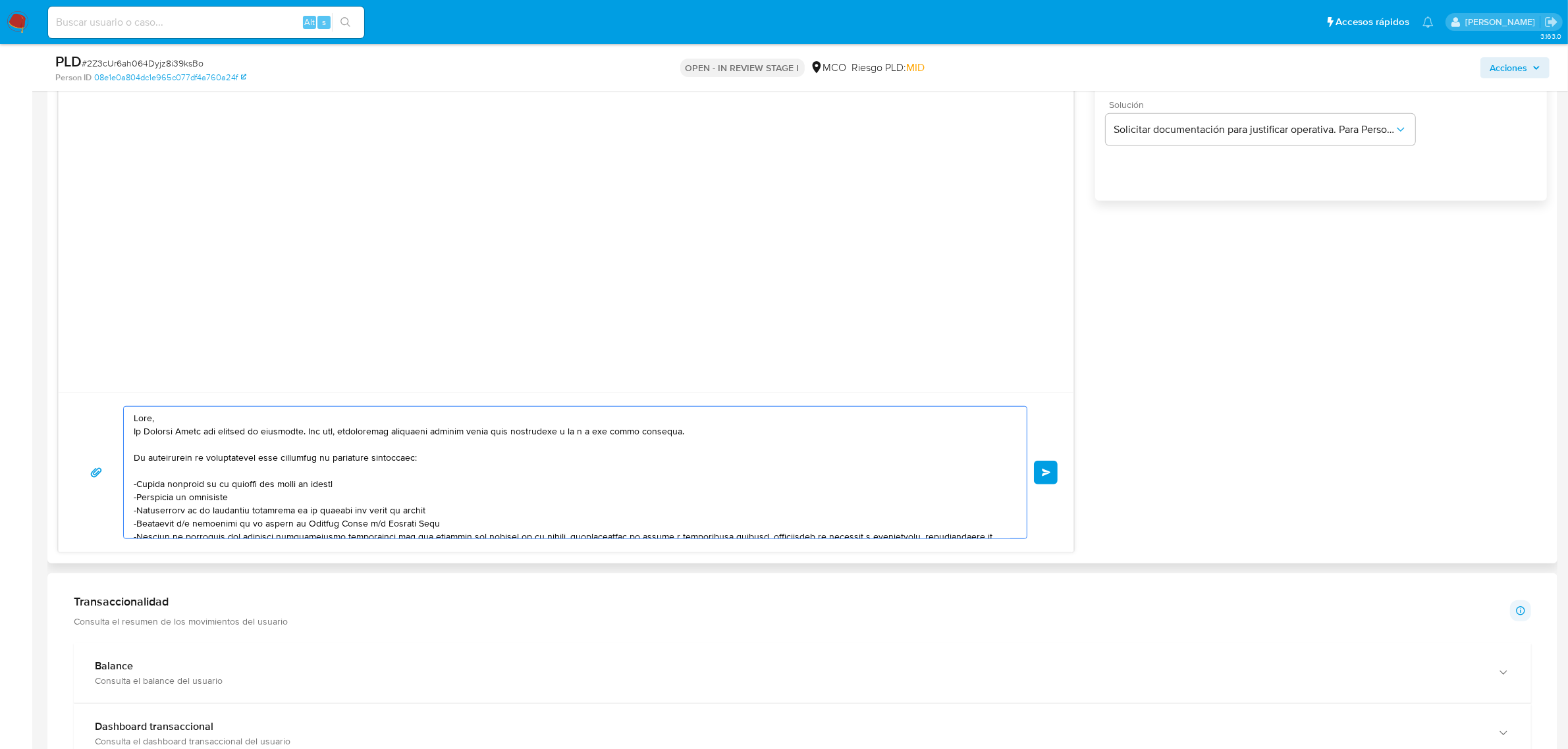
scroll to position [1168, 0]
click at [196, 422] on textarea at bounding box center [572, 477] width 877 height 131
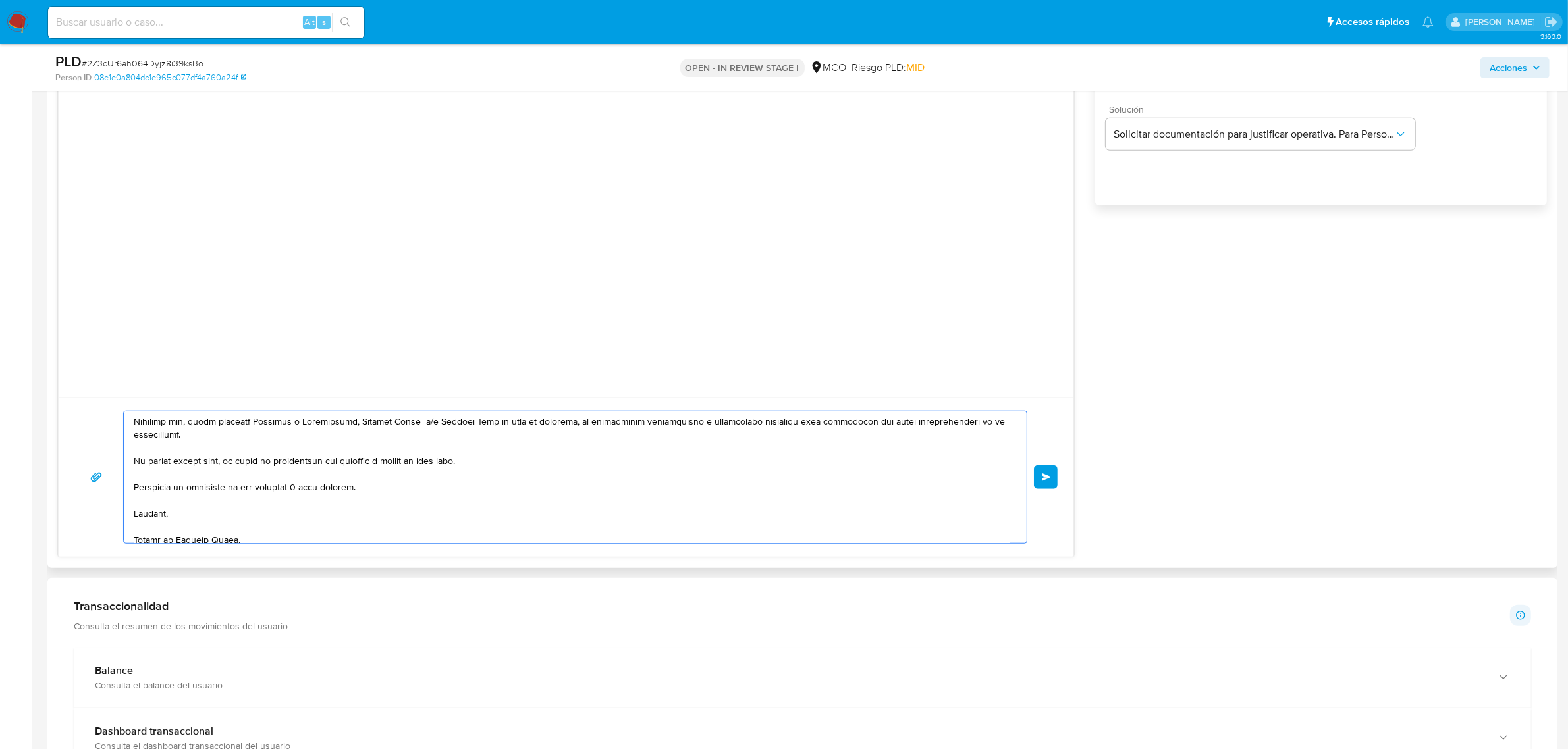
scroll to position [206, 0]
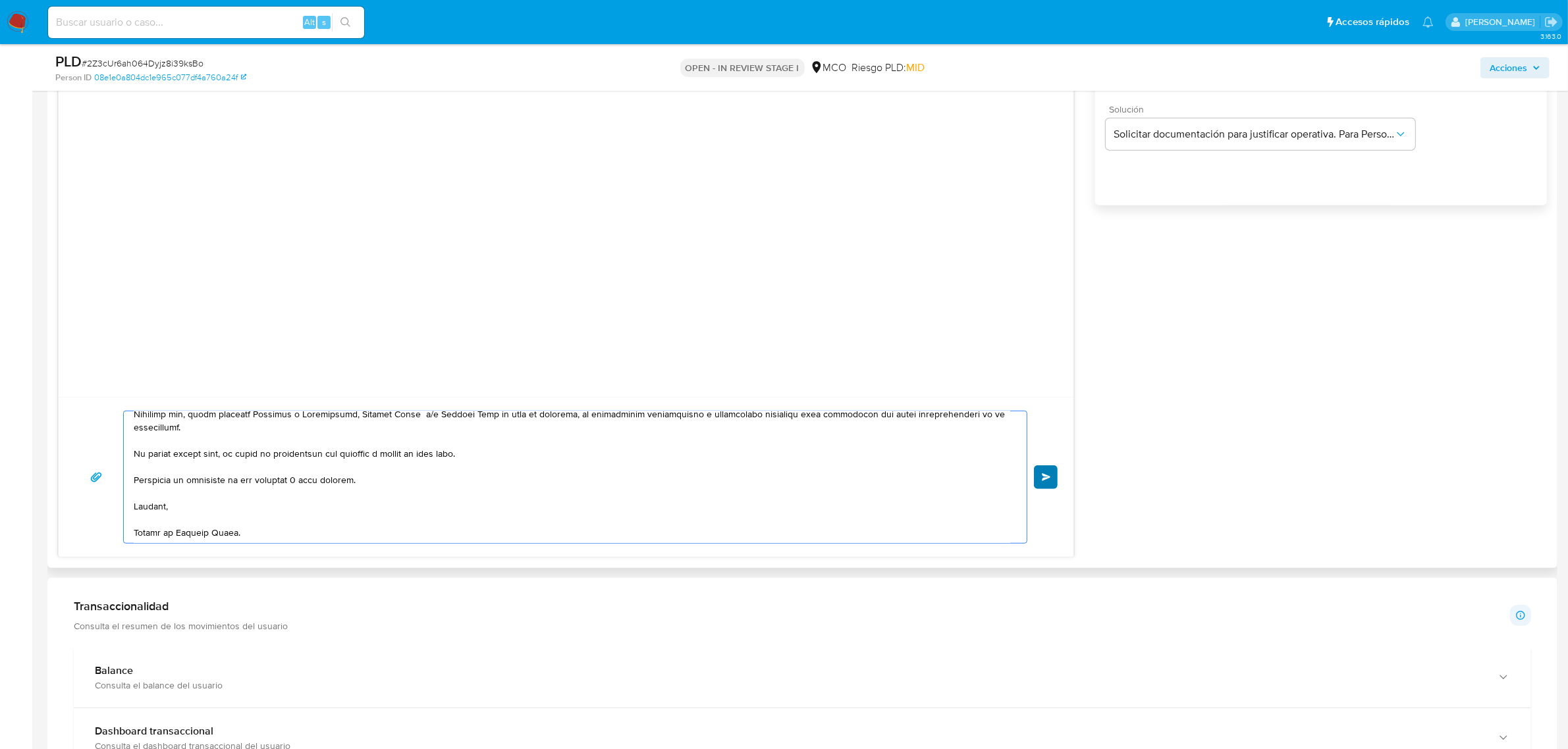
type textarea "Lore, Ip Dolorsi Ametc adi elitsed do eiusmodte. Inc utl, etdoloremag aliquaeni…"
click at [1047, 476] on span "Enviar" at bounding box center [1046, 477] width 9 height 8
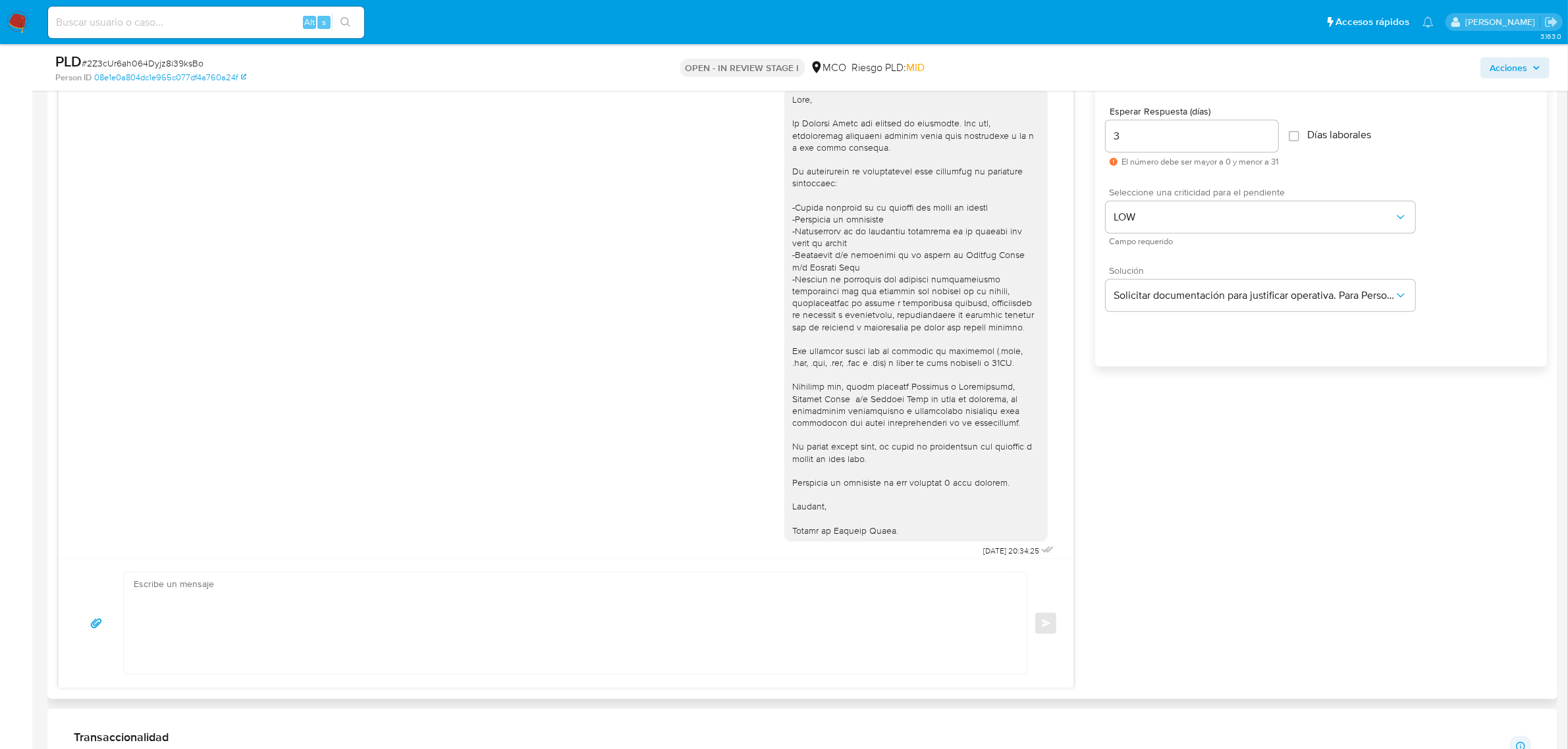
scroll to position [949, 0]
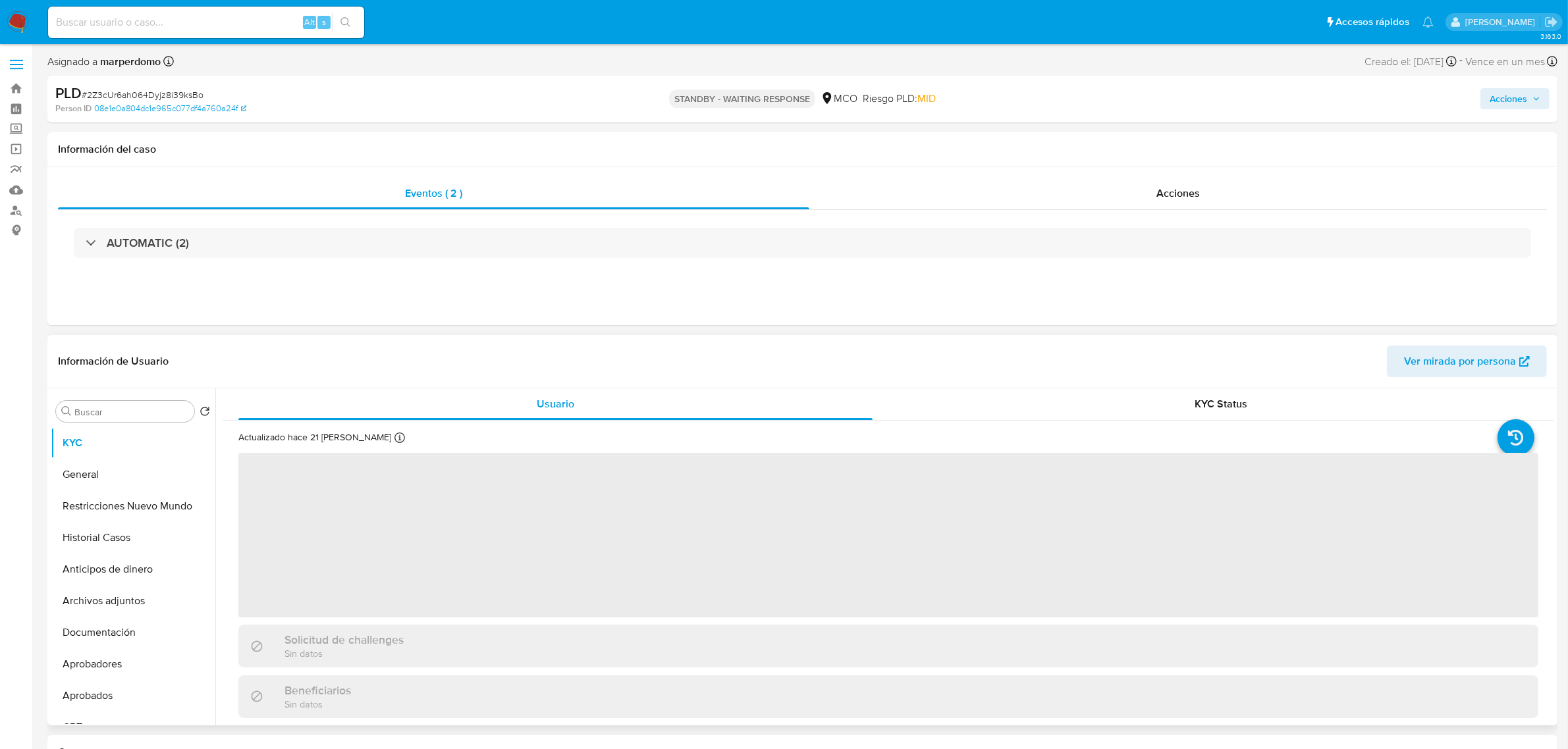
select select "10"
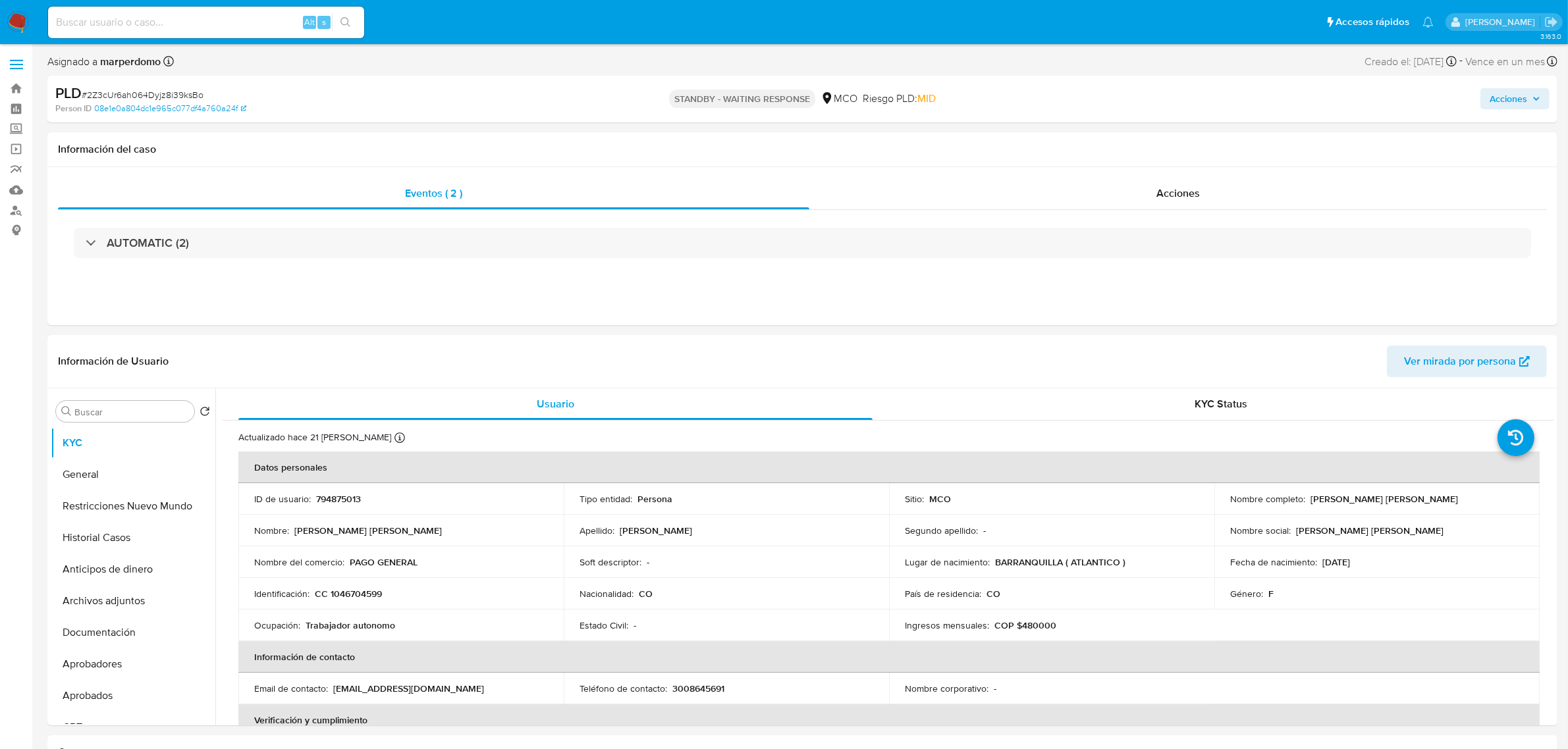
click at [120, 4] on div "Alt s" at bounding box center [205, 22] width 316 height 37
click at [126, 15] on input at bounding box center [205, 22] width 316 height 17
paste input "lSkO7G0XjvrPsNvfS0TfhzvW"
type input "lSkO7G0XjvrPsNvfS0TfhzvW"
click at [82, 449] on button "KYC" at bounding box center [127, 443] width 154 height 32
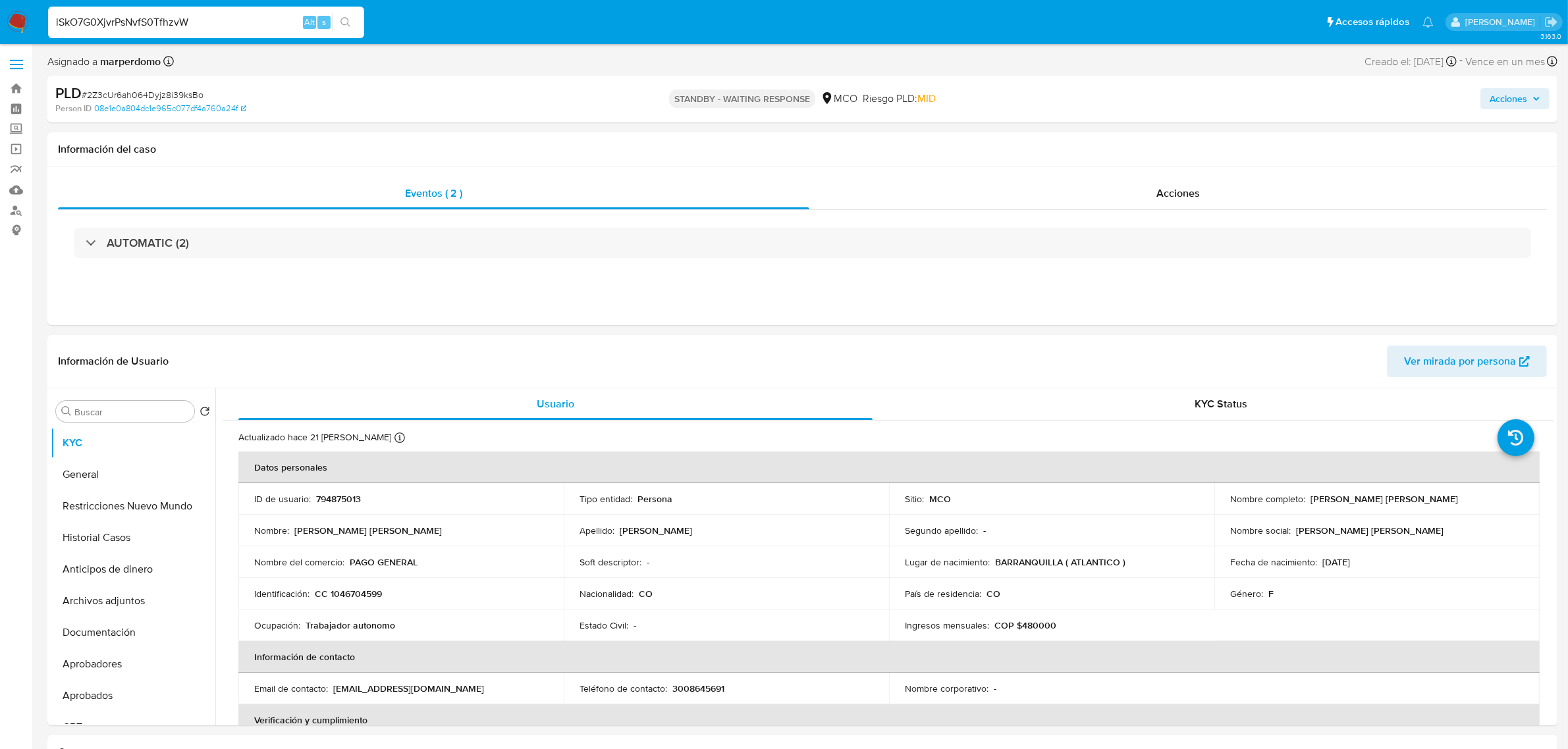
click at [135, 25] on input "lSkO7G0XjvrPsNvfS0TfhzvW" at bounding box center [205, 22] width 316 height 17
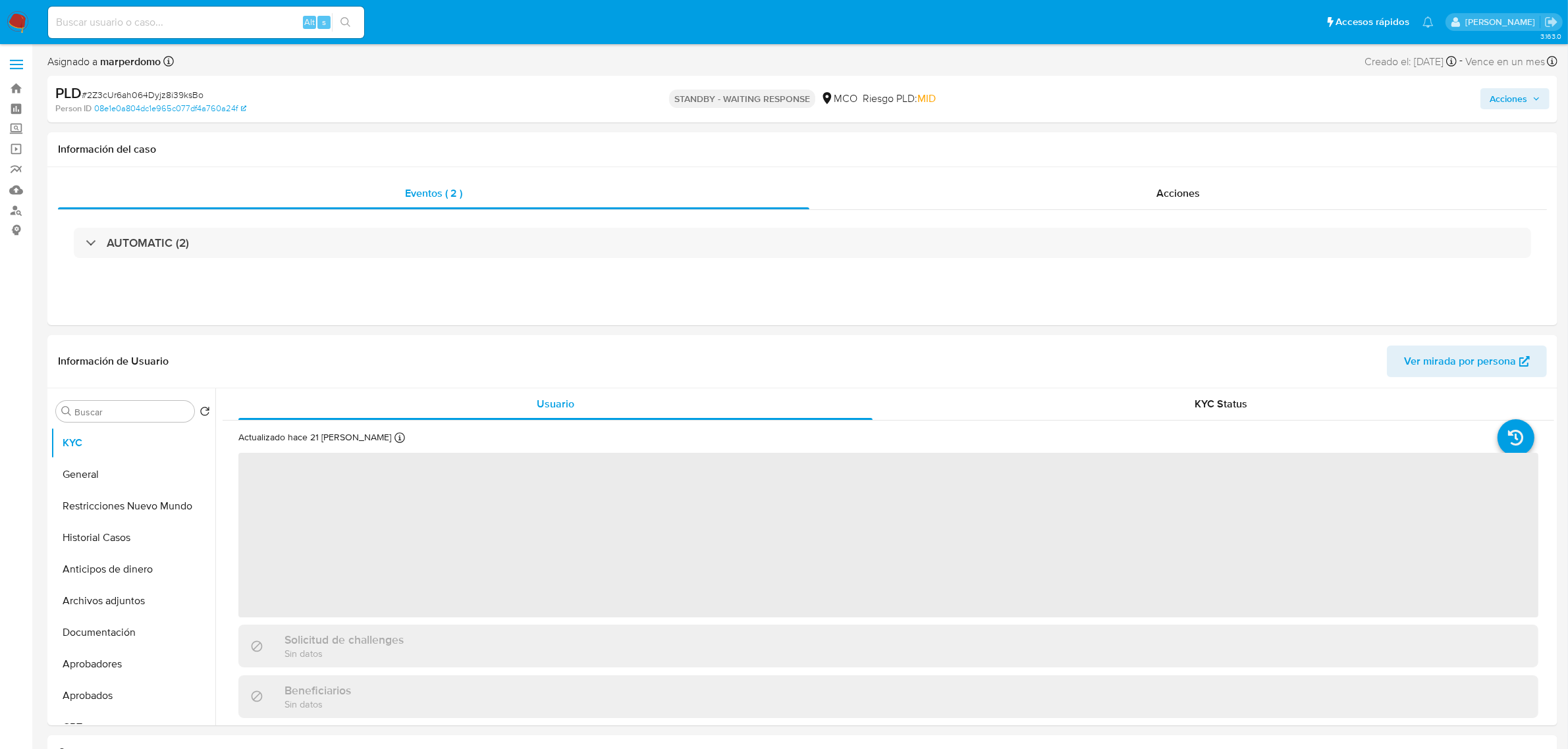
select select "10"
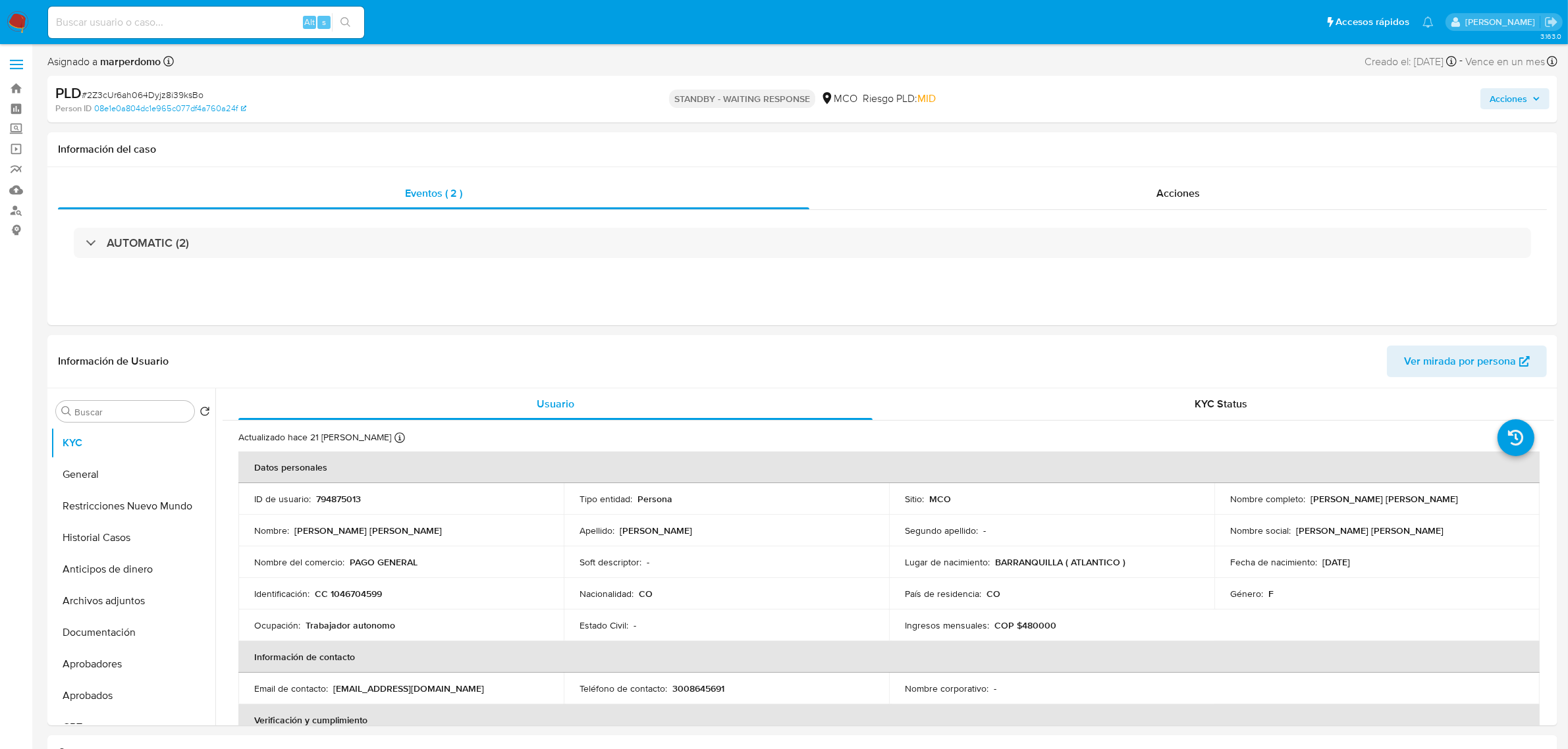
click at [215, 31] on div "Alt s" at bounding box center [205, 22] width 316 height 32
click at [221, 21] on input at bounding box center [205, 22] width 316 height 17
paste input "lSkO7G0XjvrPsNvfS0TfhzvW"
type input "lSkO7G0XjvrPsNvfS0TfhzvW"
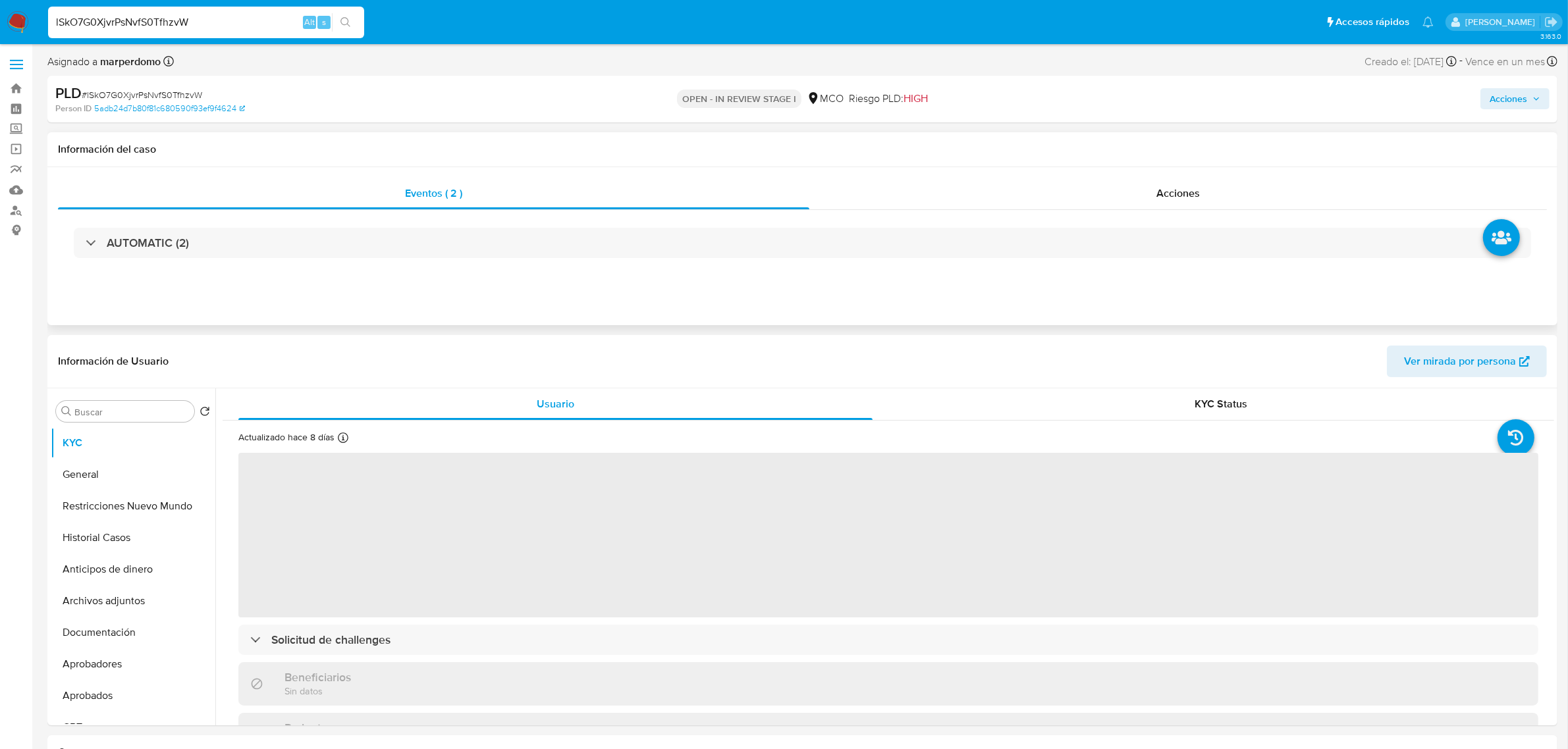
select select "10"
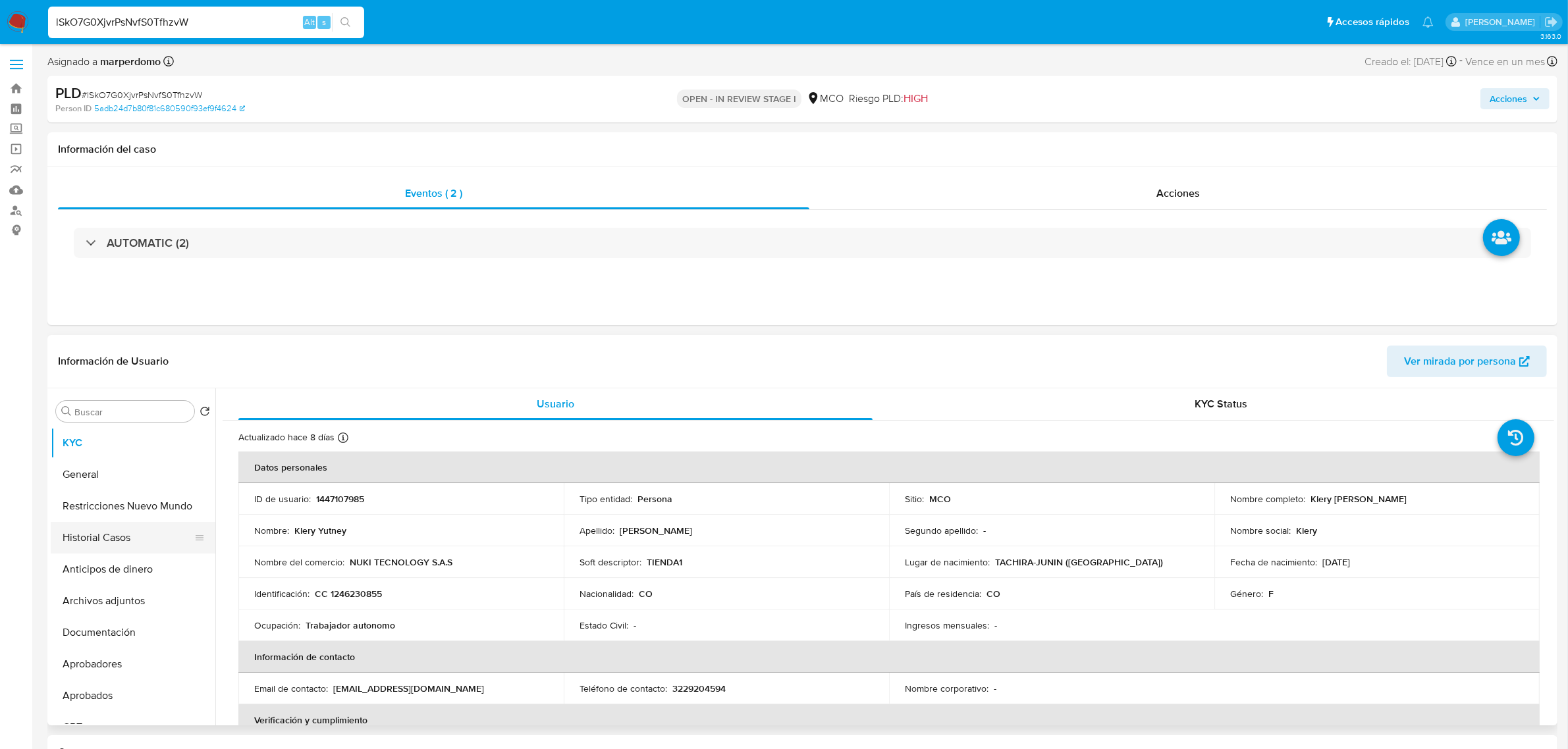
click at [114, 527] on button "Historial Casos" at bounding box center [127, 537] width 154 height 32
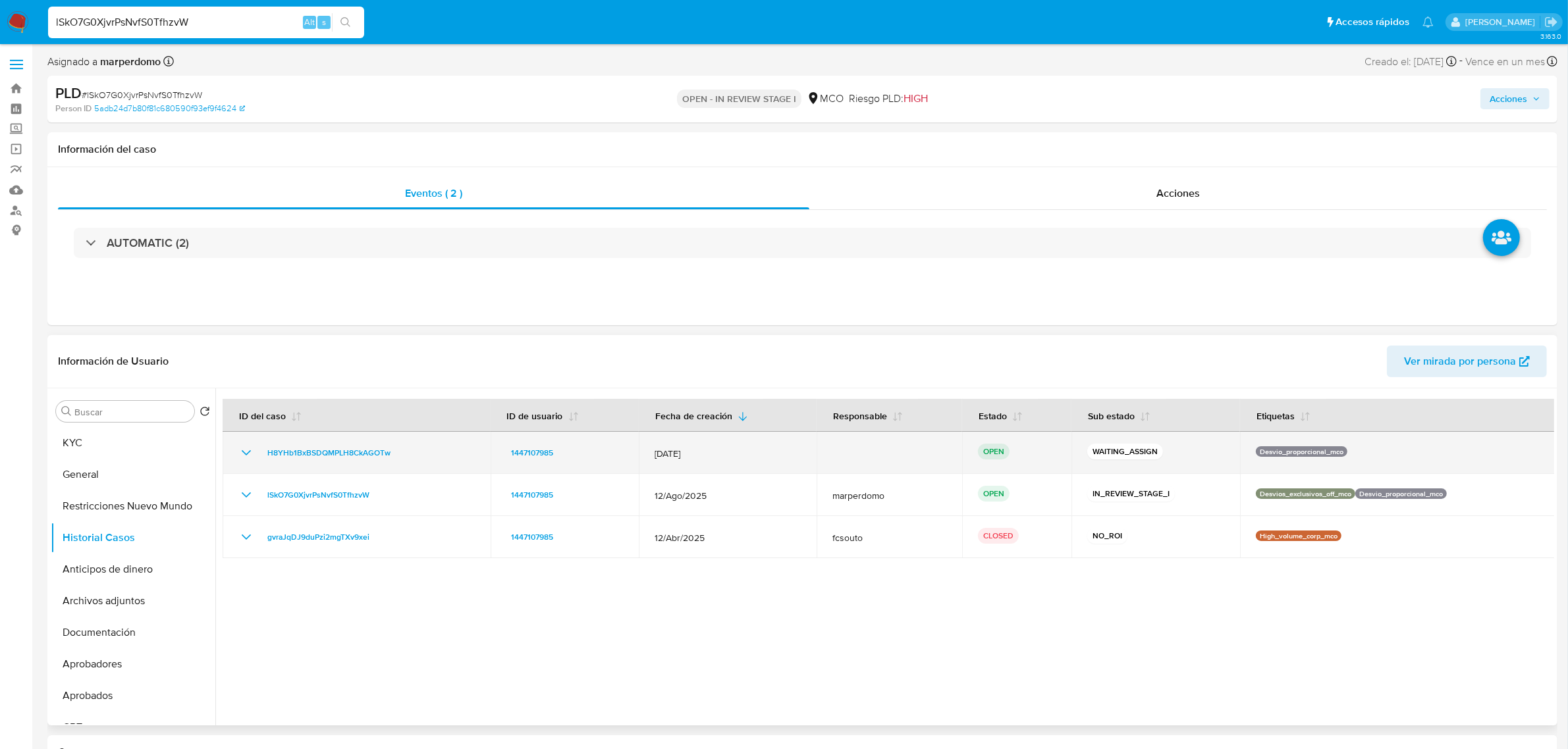
drag, startPoint x: 1246, startPoint y: 449, endPoint x: 1312, endPoint y: 452, distance: 66.1
click at [1312, 452] on p "Desvio_proporcional_mco" at bounding box center [1301, 451] width 92 height 11
click at [1314, 452] on p "Desvio_proporcional_mco" at bounding box center [1301, 451] width 92 height 11
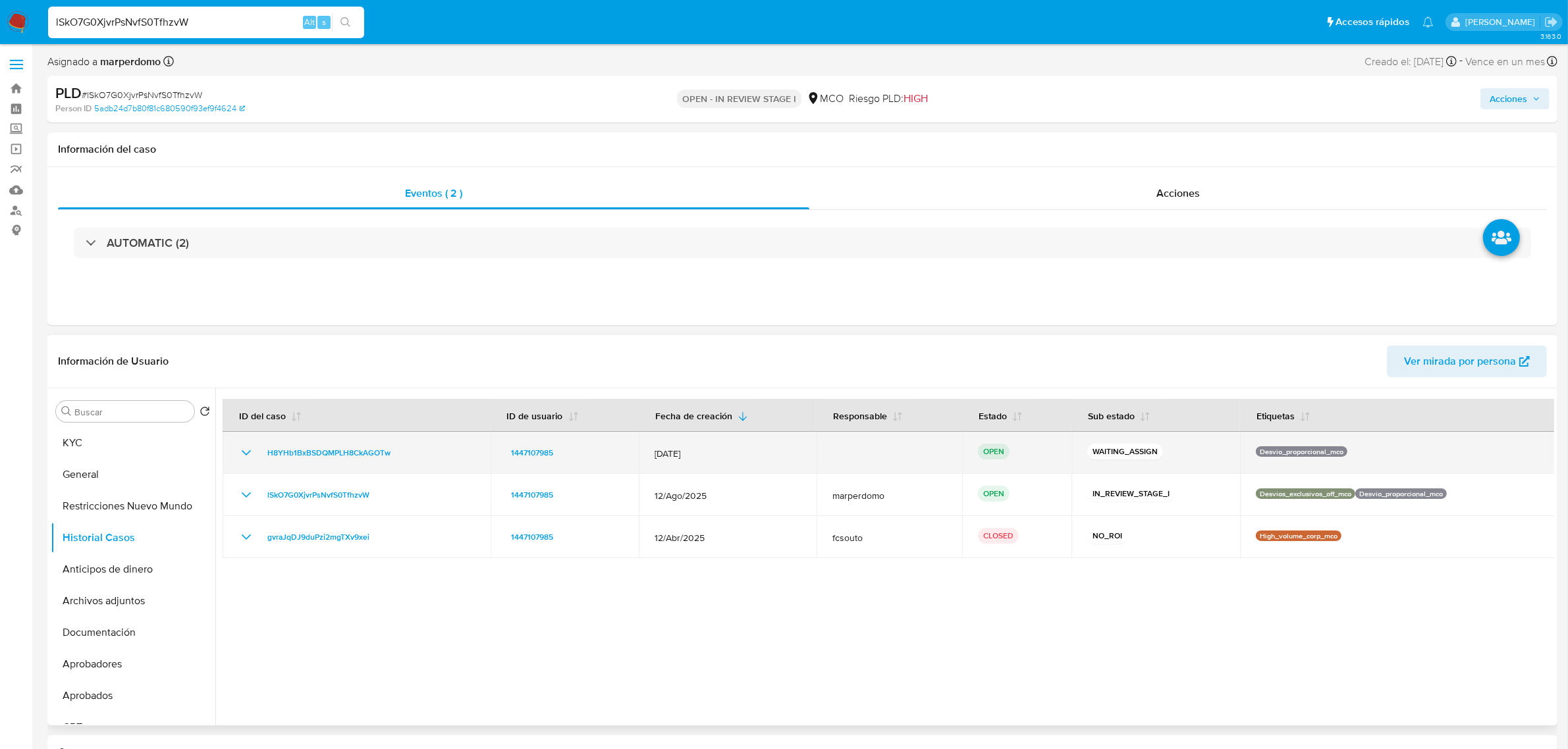
click at [1314, 452] on p "Desvio_proporcional_mco" at bounding box center [1301, 451] width 92 height 11
click at [1256, 456] on p "Desvio_proporcional_mco" at bounding box center [1301, 451] width 92 height 11
click at [1260, 455] on p "Desvio_proporcional_mco" at bounding box center [1301, 451] width 92 height 11
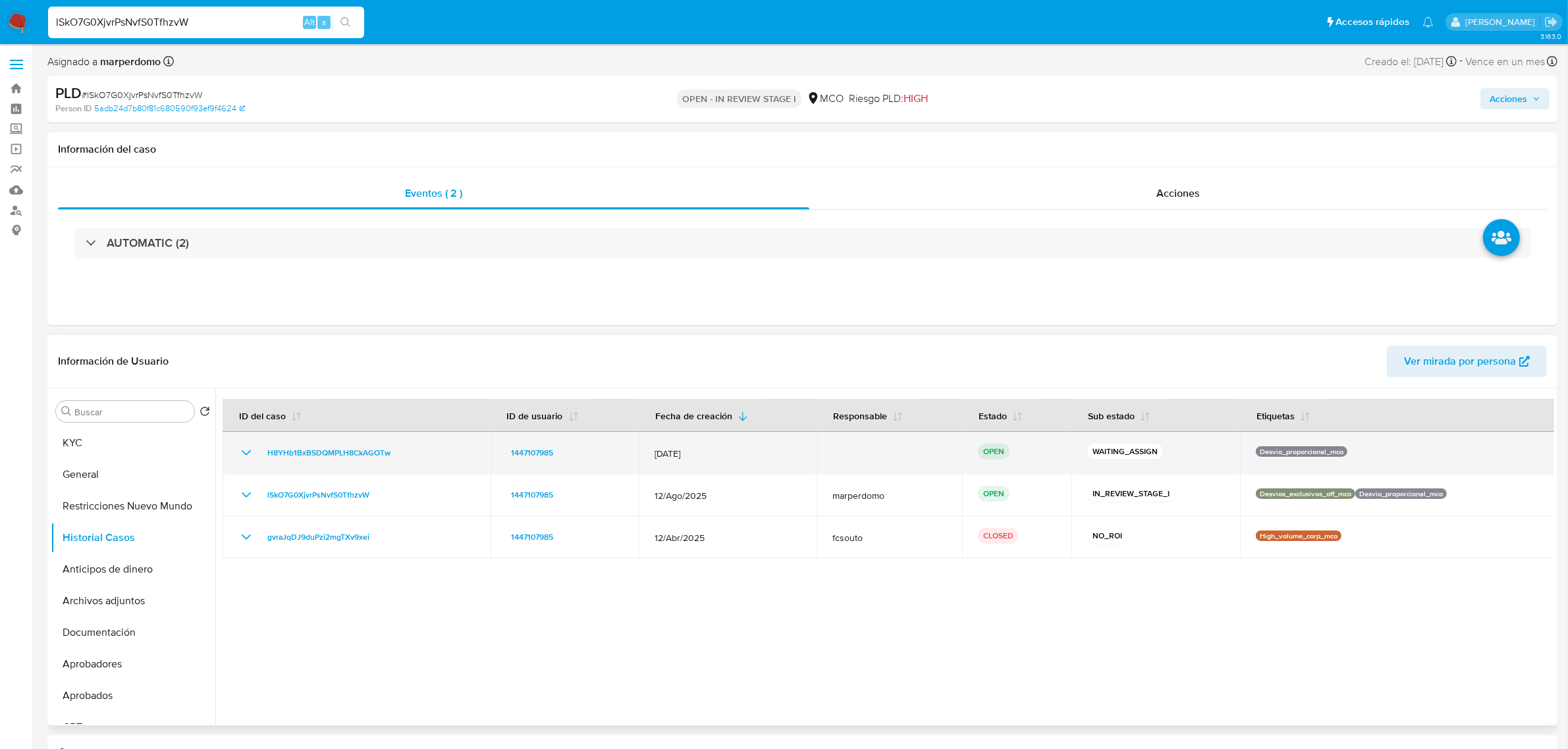
click at [1260, 455] on p "Desvio_proporcional_mco" at bounding box center [1301, 451] width 92 height 11
drag, startPoint x: 400, startPoint y: 455, endPoint x: 265, endPoint y: 454, distance: 135.0
click at [265, 454] on div "H8YHb1BxBSDQMPLH8CkAGOTw" at bounding box center [356, 452] width 236 height 15
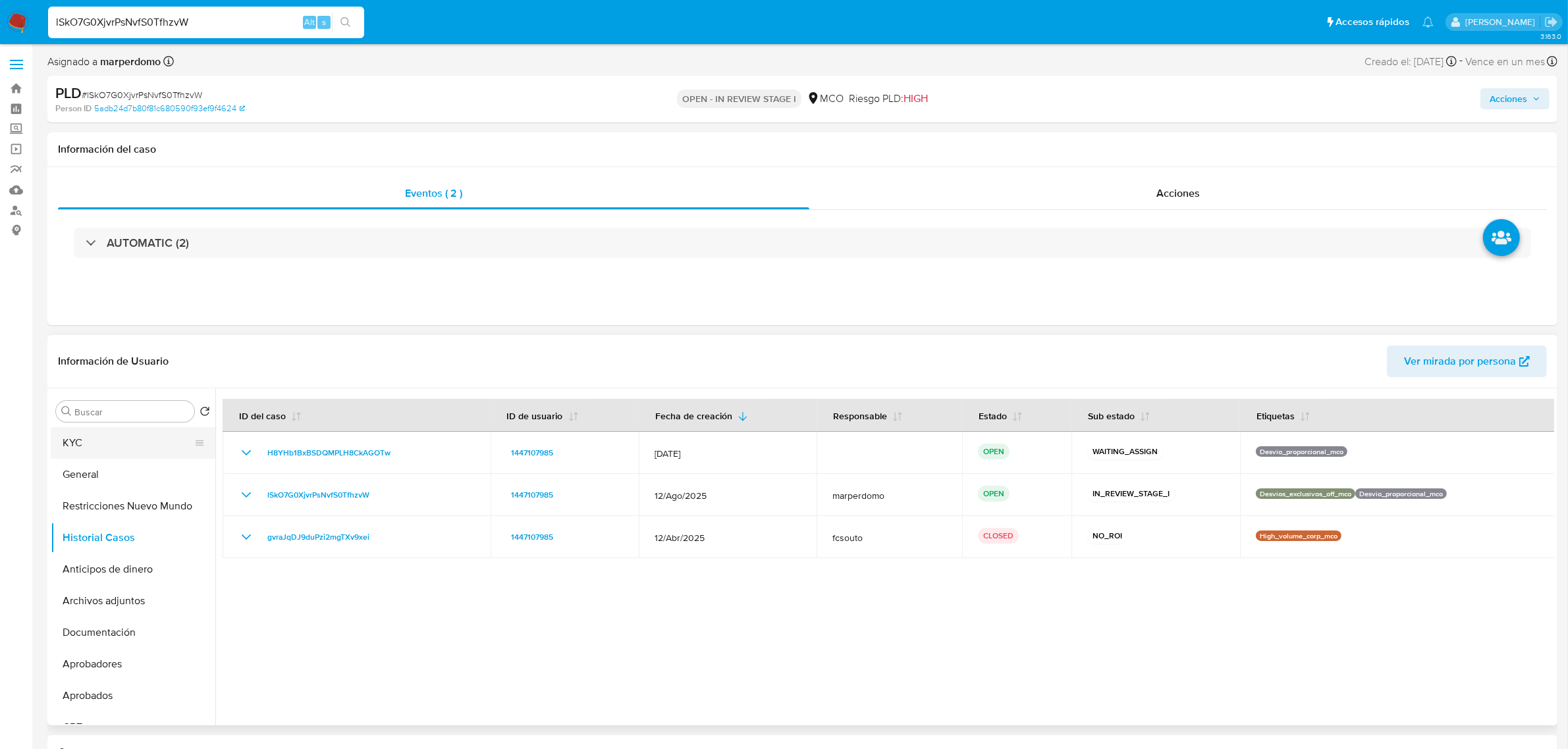
click at [90, 453] on button "KYC" at bounding box center [127, 443] width 154 height 32
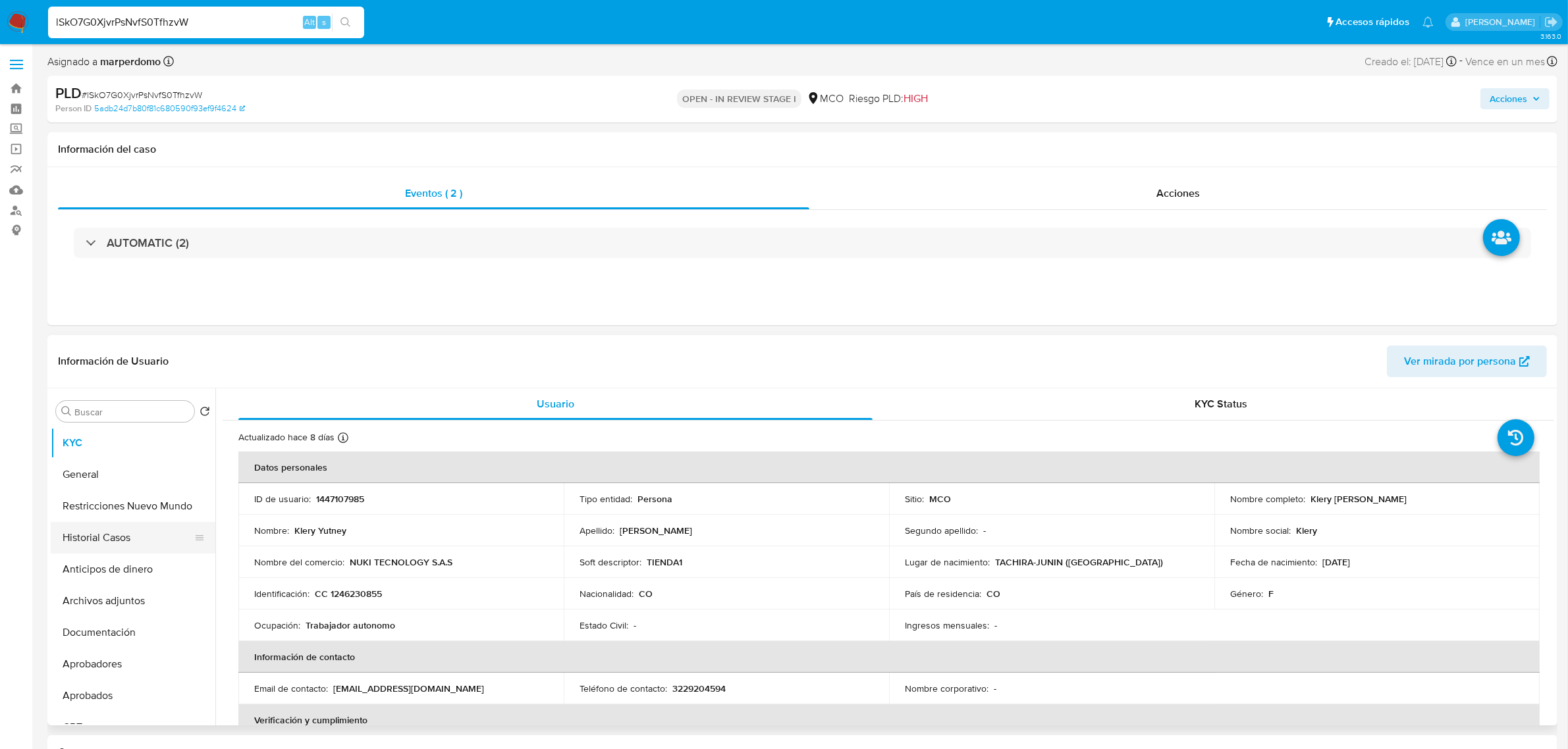
click at [130, 535] on button "Historial Casos" at bounding box center [127, 537] width 154 height 32
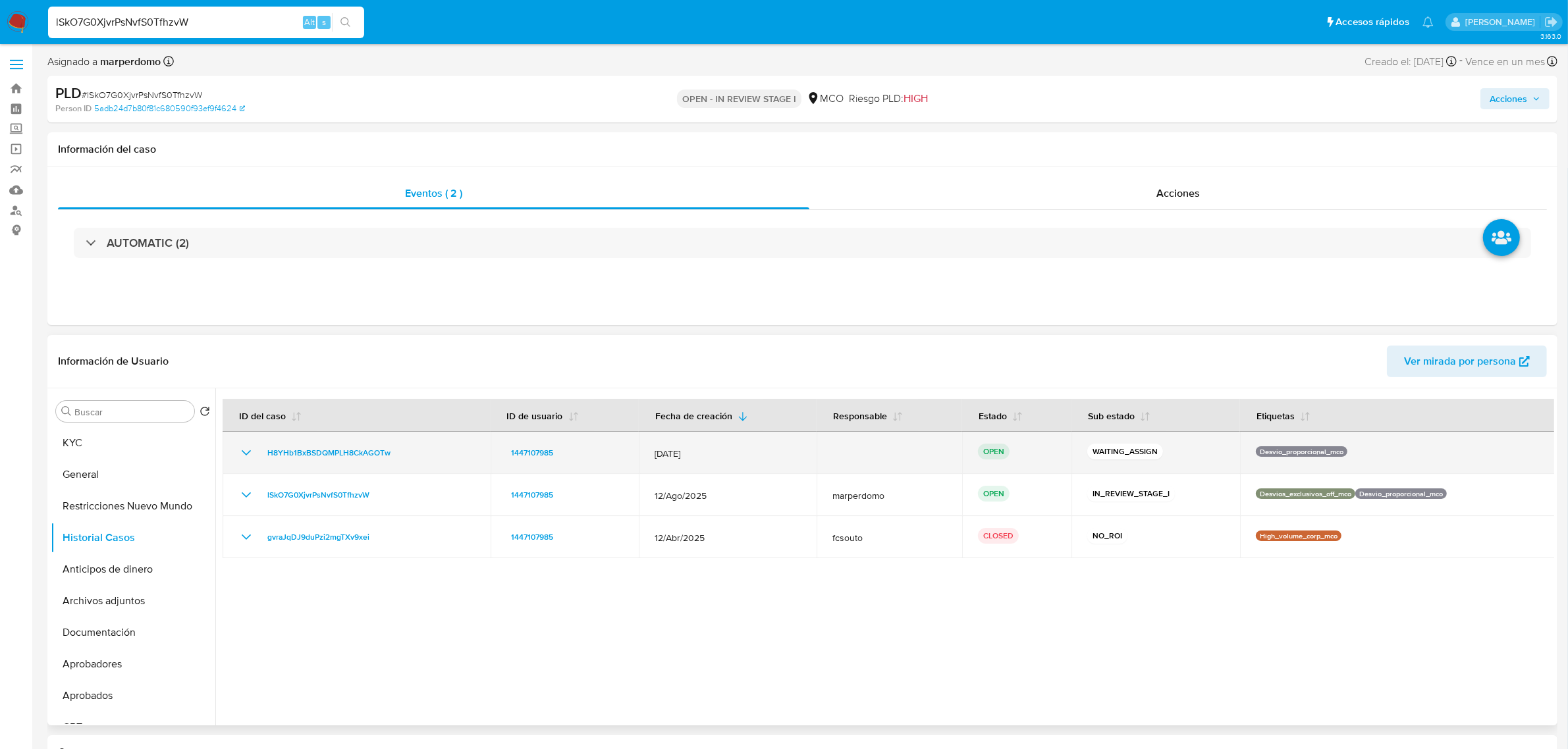
click at [1282, 452] on p "Desvio_proporcional_mco" at bounding box center [1301, 451] width 92 height 11
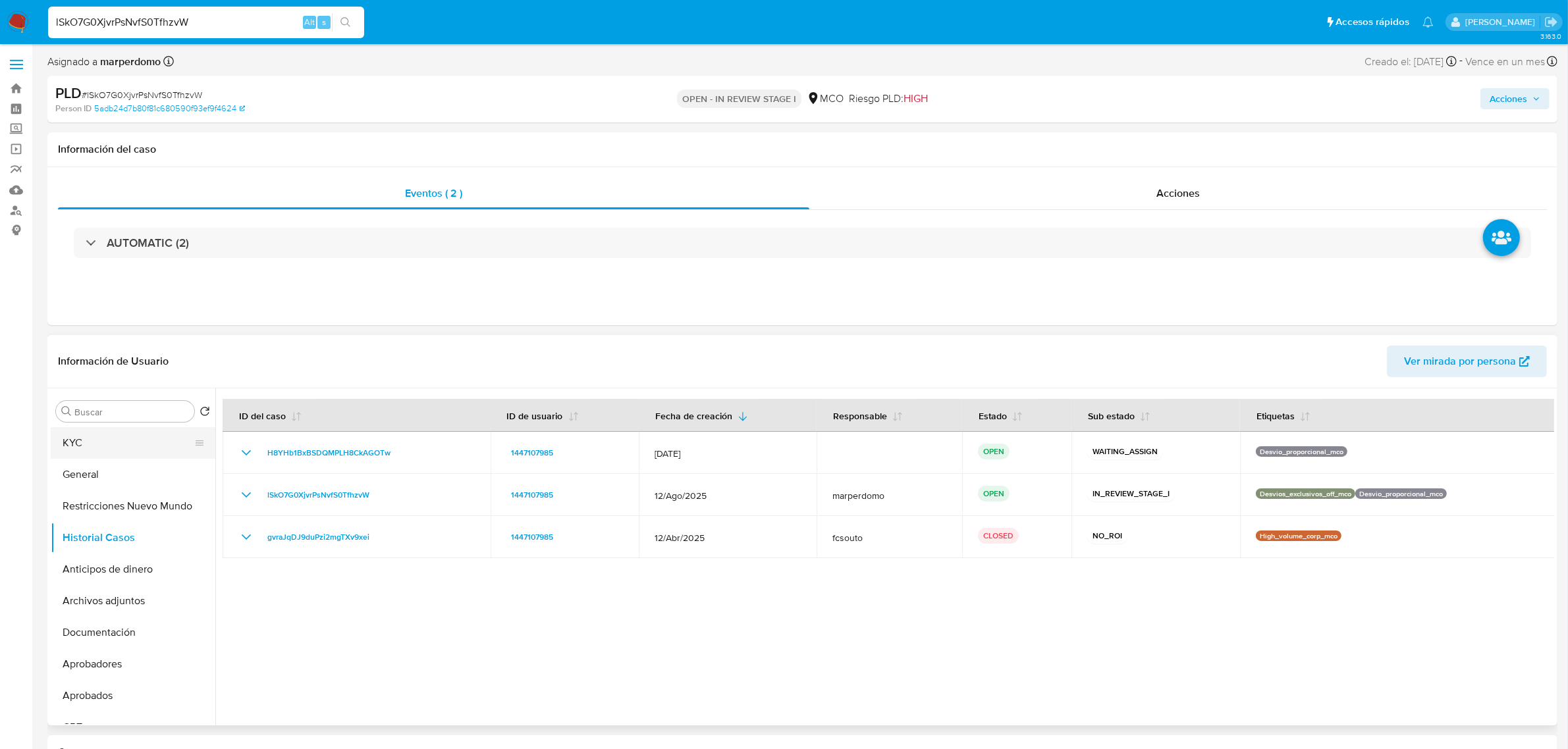
click at [117, 458] on button "KYC" at bounding box center [127, 443] width 154 height 32
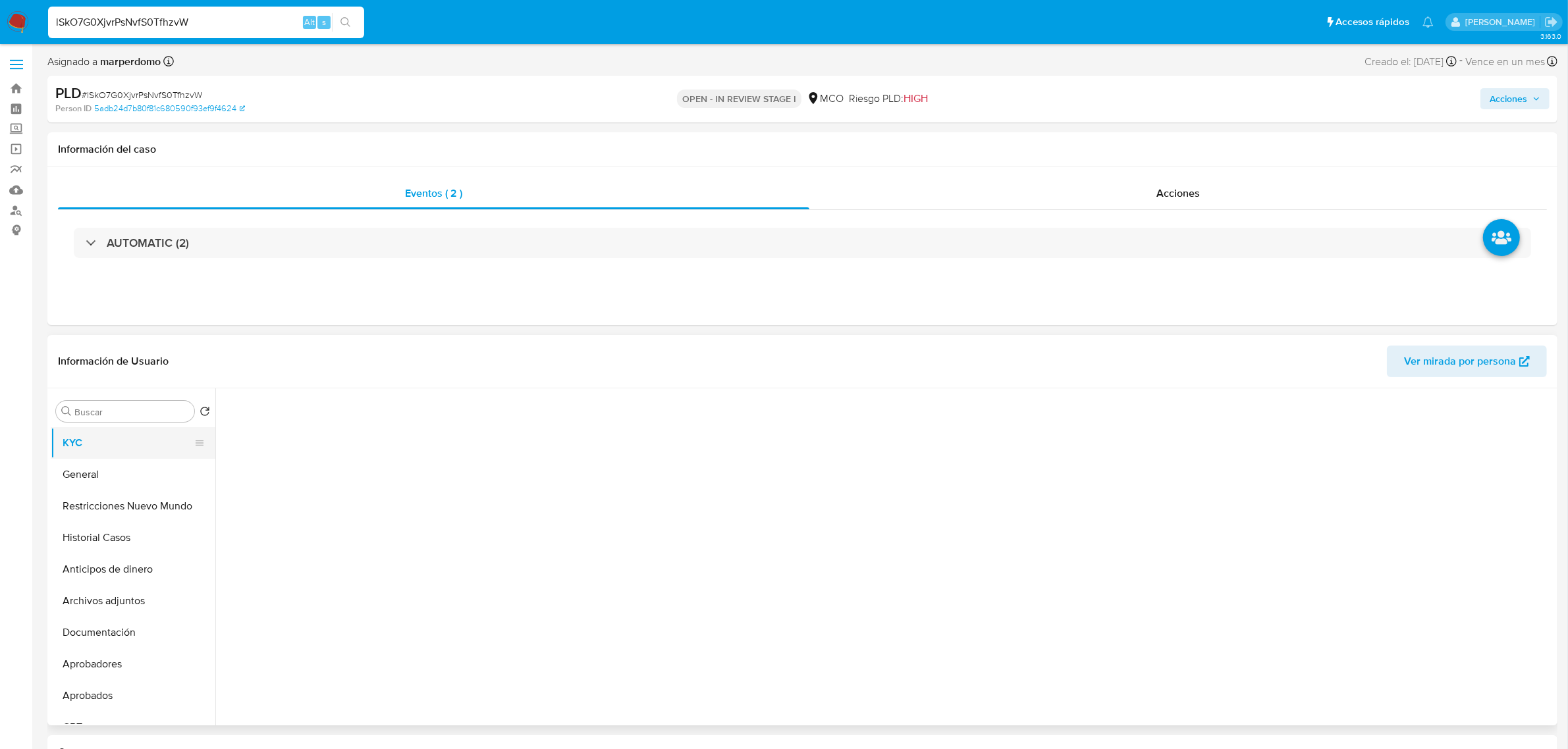
click at [107, 445] on button "KYC" at bounding box center [127, 443] width 154 height 32
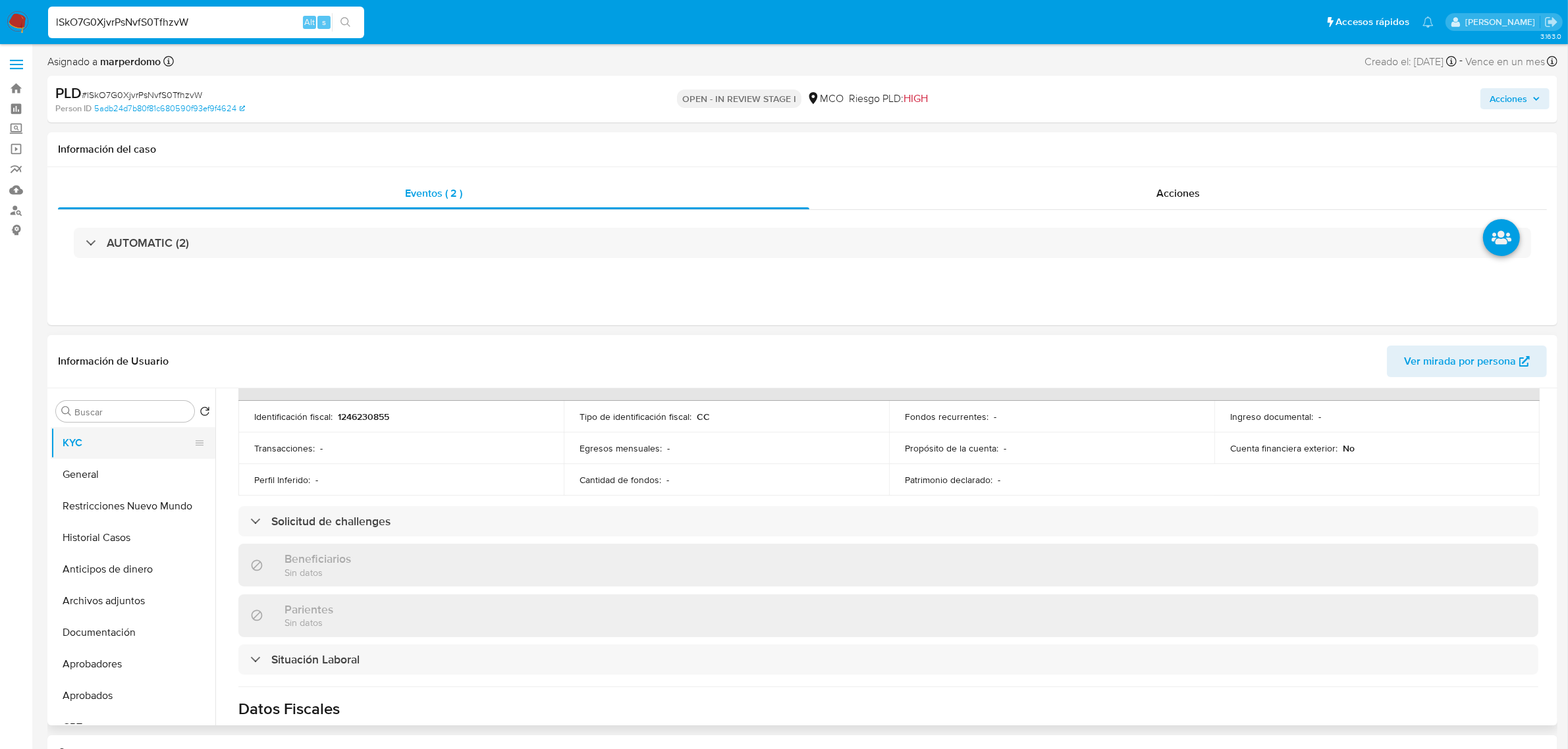
scroll to position [409, 0]
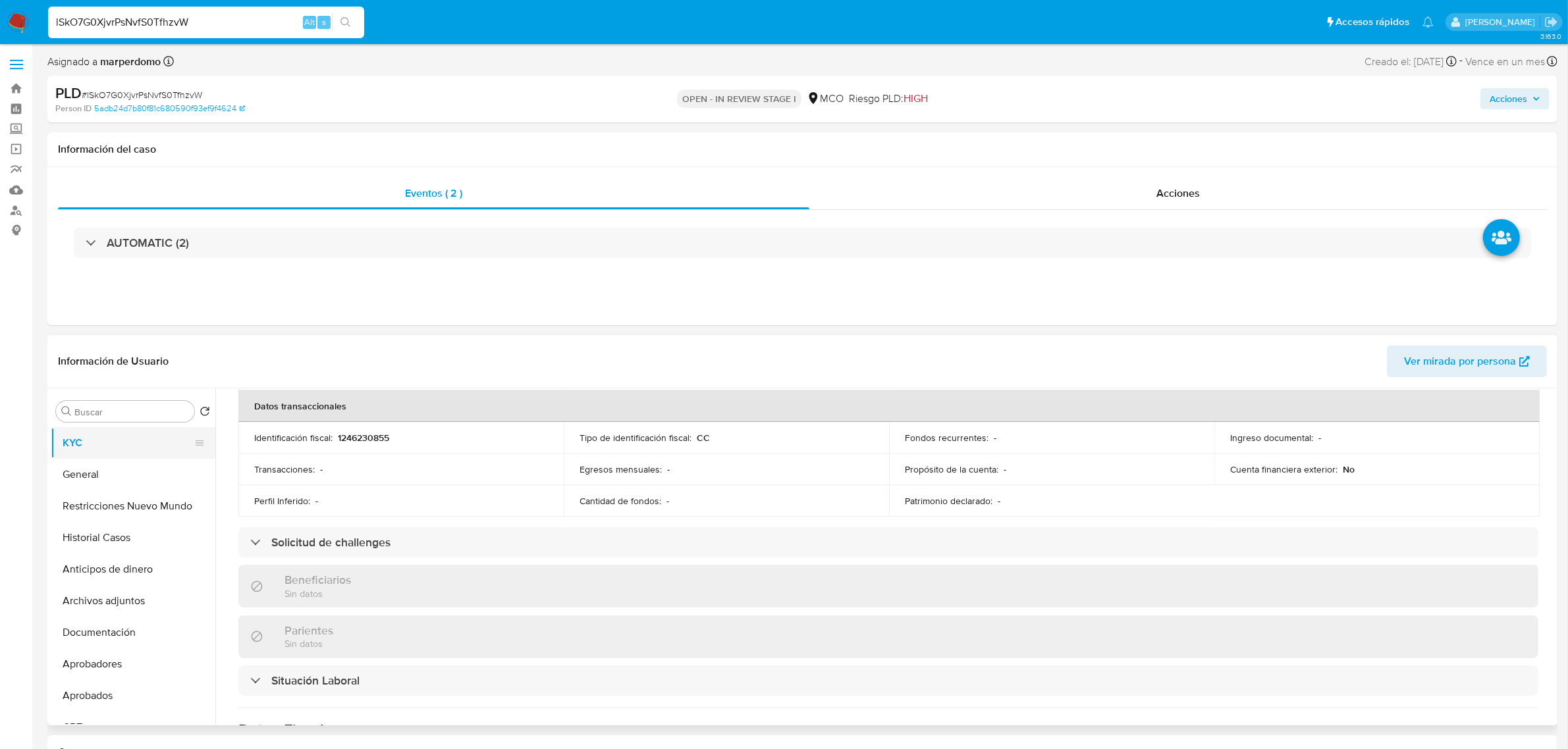
click at [94, 440] on button "KYC" at bounding box center [127, 443] width 154 height 32
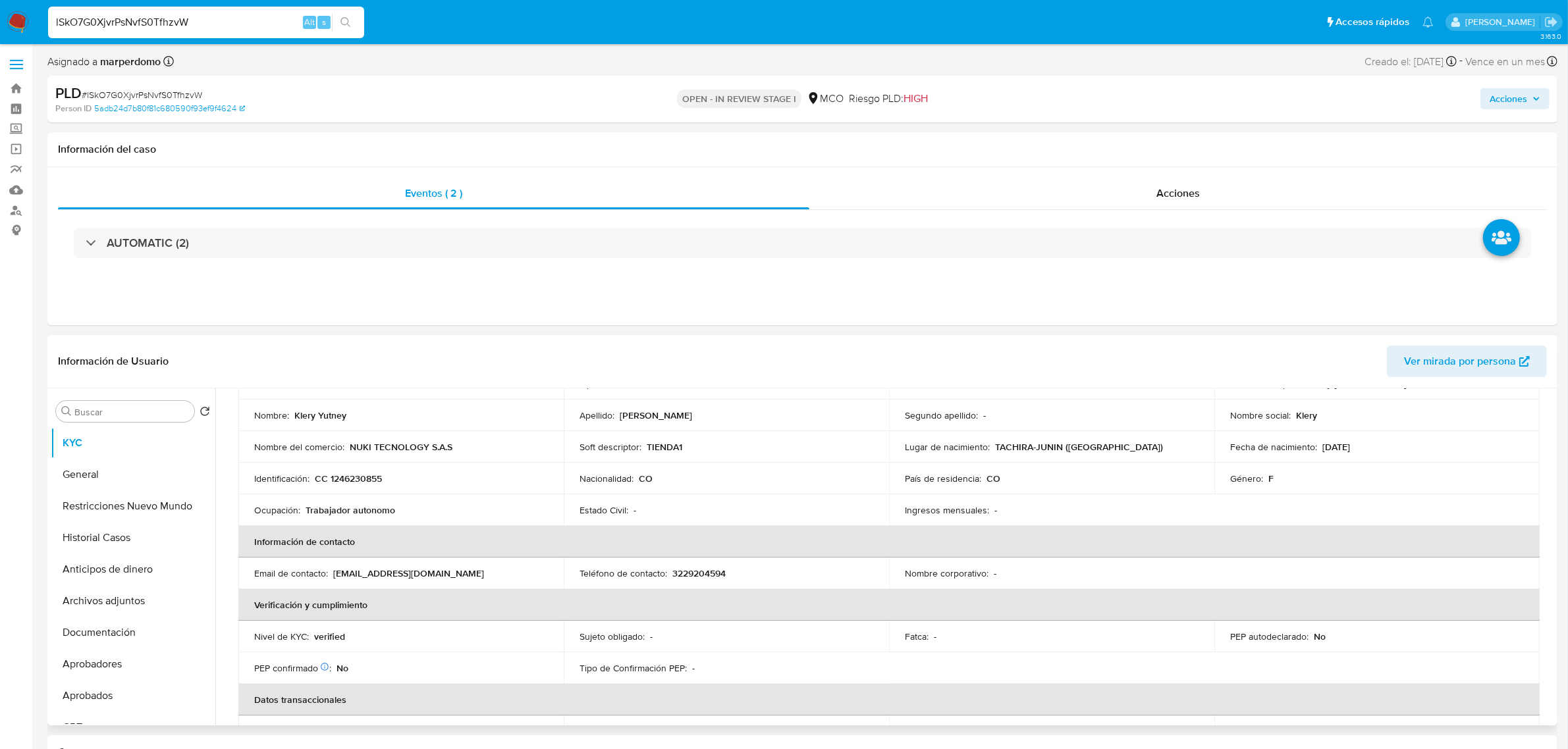
scroll to position [0, 0]
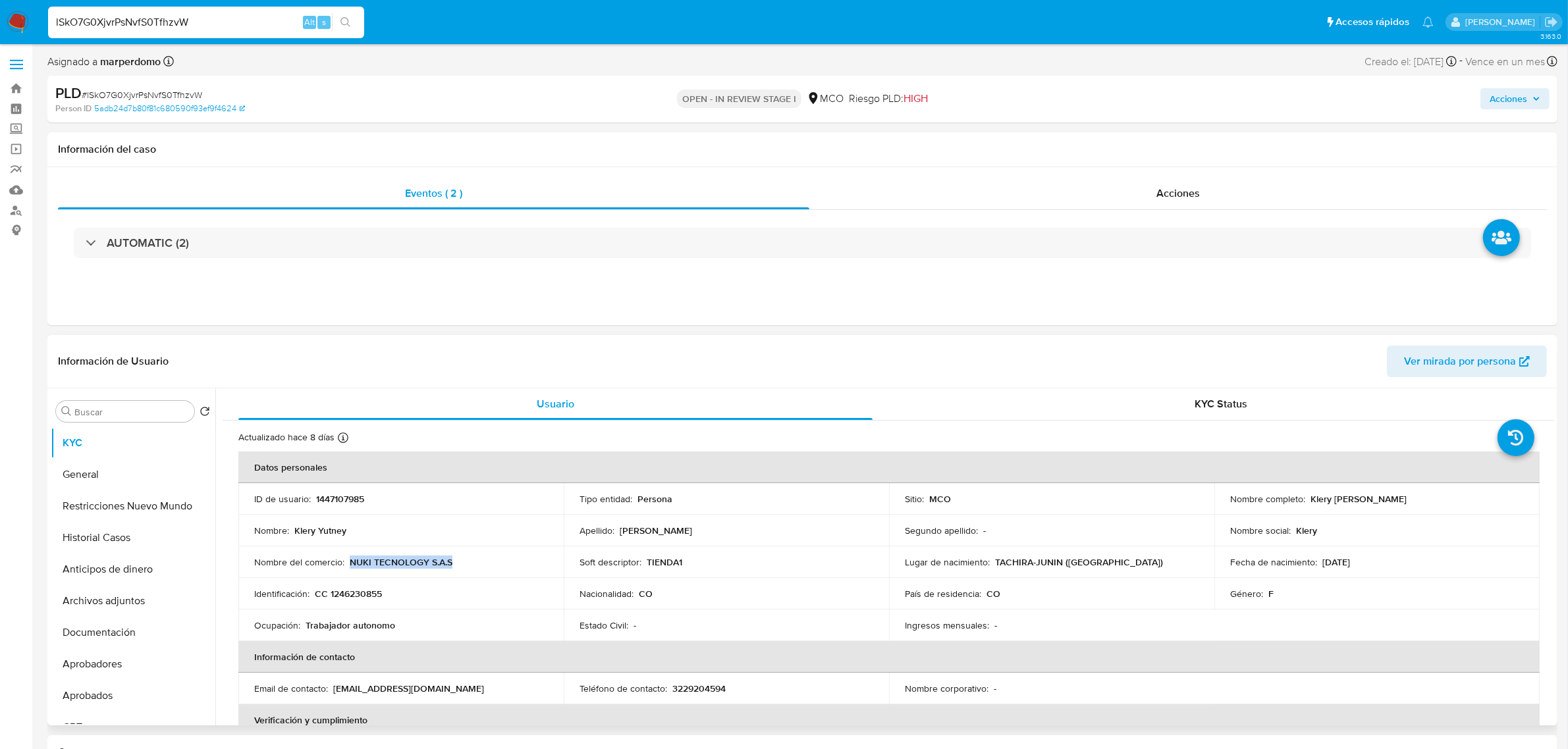
drag, startPoint x: 349, startPoint y: 565, endPoint x: 459, endPoint y: 565, distance: 110.0
click at [459, 565] on div "Nombre del comercio : NUKI TECNOLOGY S.A.S" at bounding box center [401, 562] width 294 height 12
copy p "NUKI TECNOLOGY S.A.S"
click at [109, 508] on button "Restricciones Nuevo Mundo" at bounding box center [127, 506] width 154 height 32
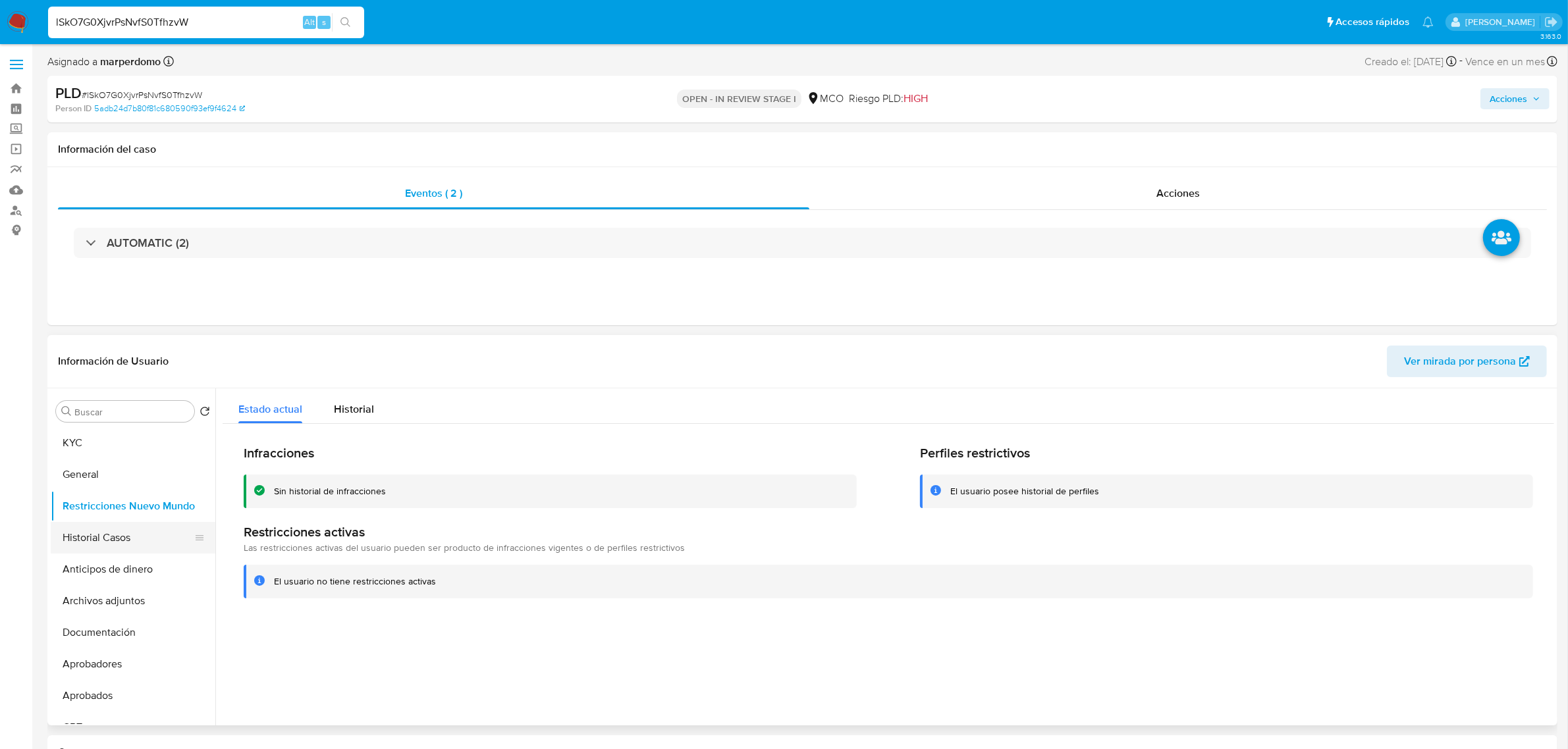
click at [97, 533] on button "Historial Casos" at bounding box center [127, 537] width 154 height 32
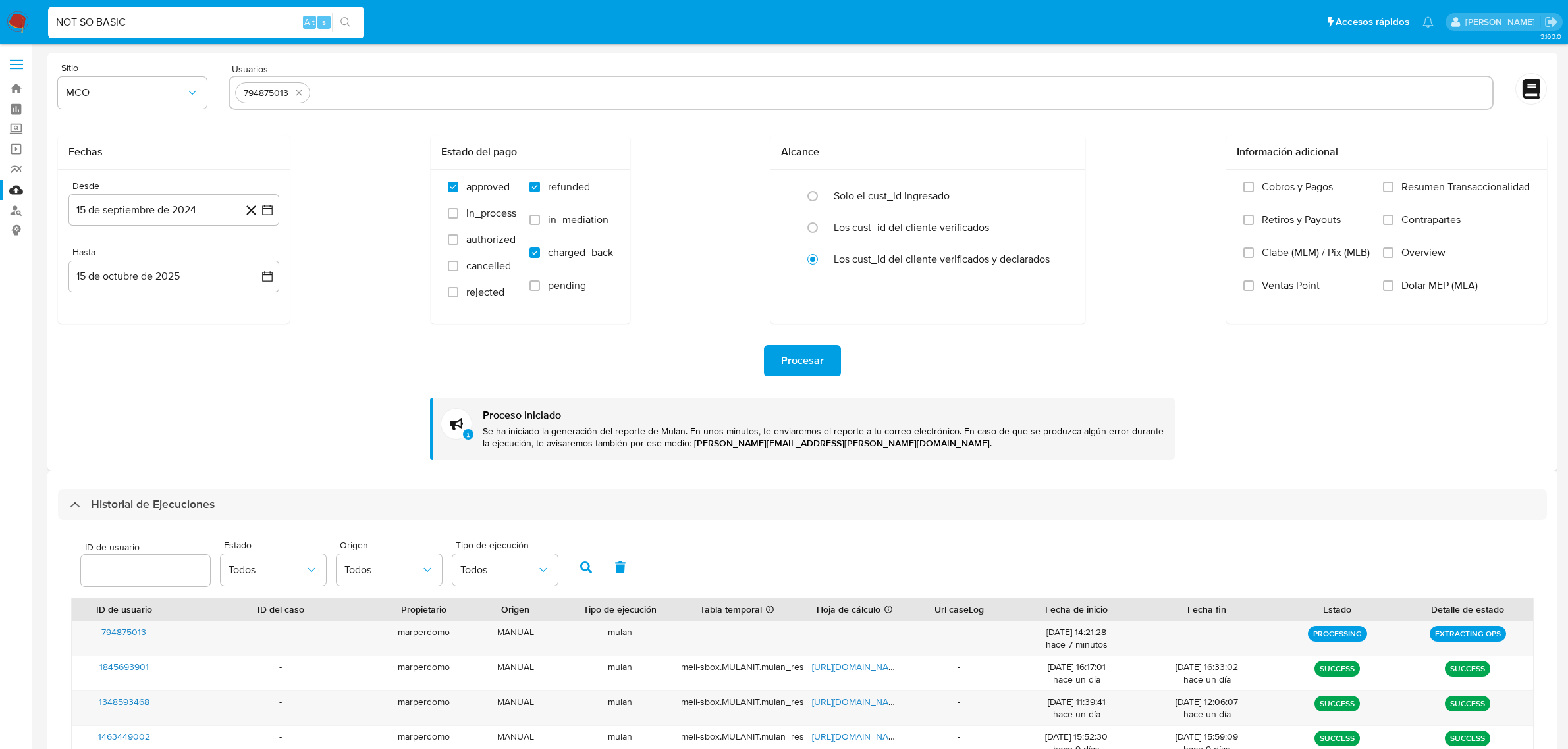
select select "10"
